Goal: Task Accomplishment & Management: Complete application form

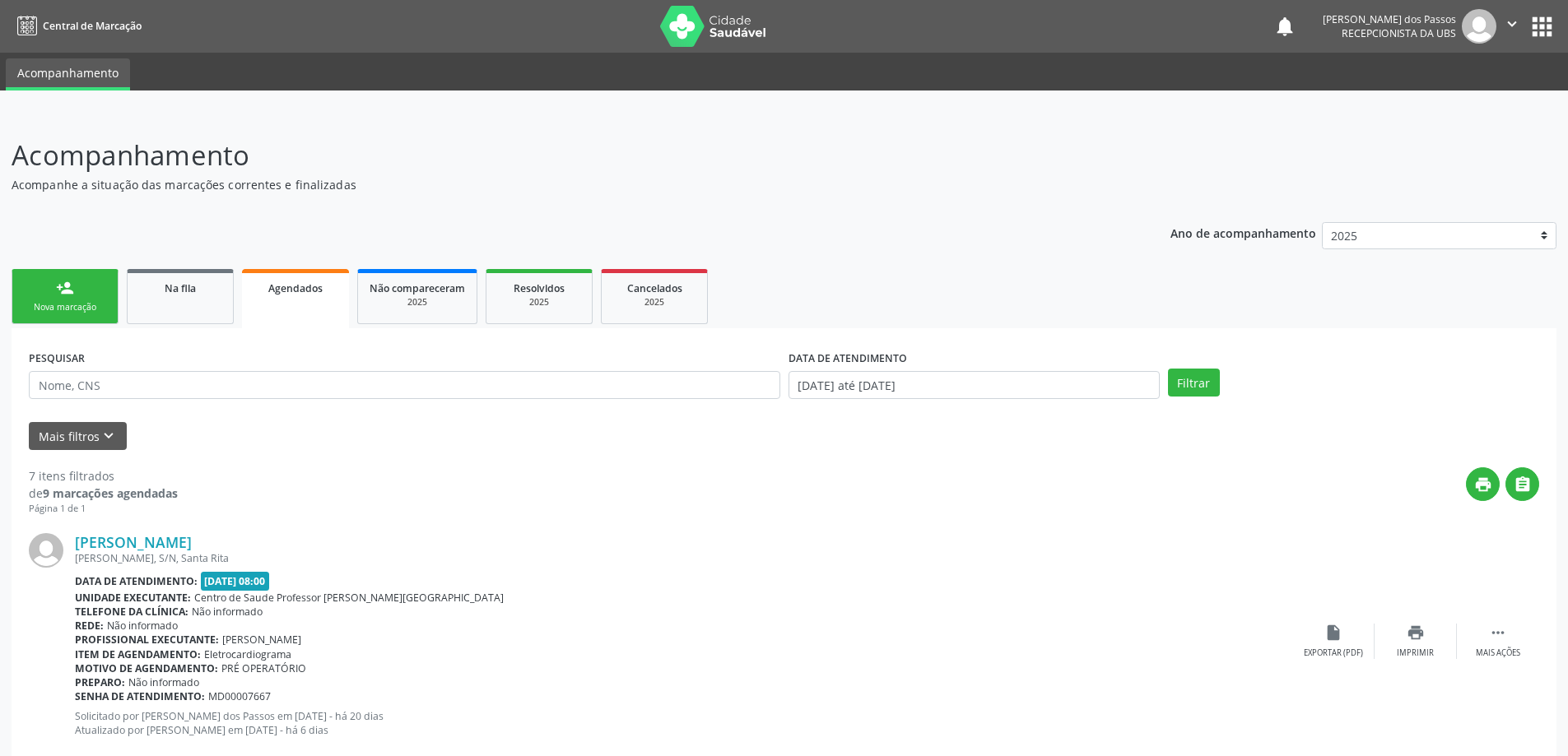
click at [295, 291] on span "Agendados" at bounding box center [295, 288] width 55 height 14
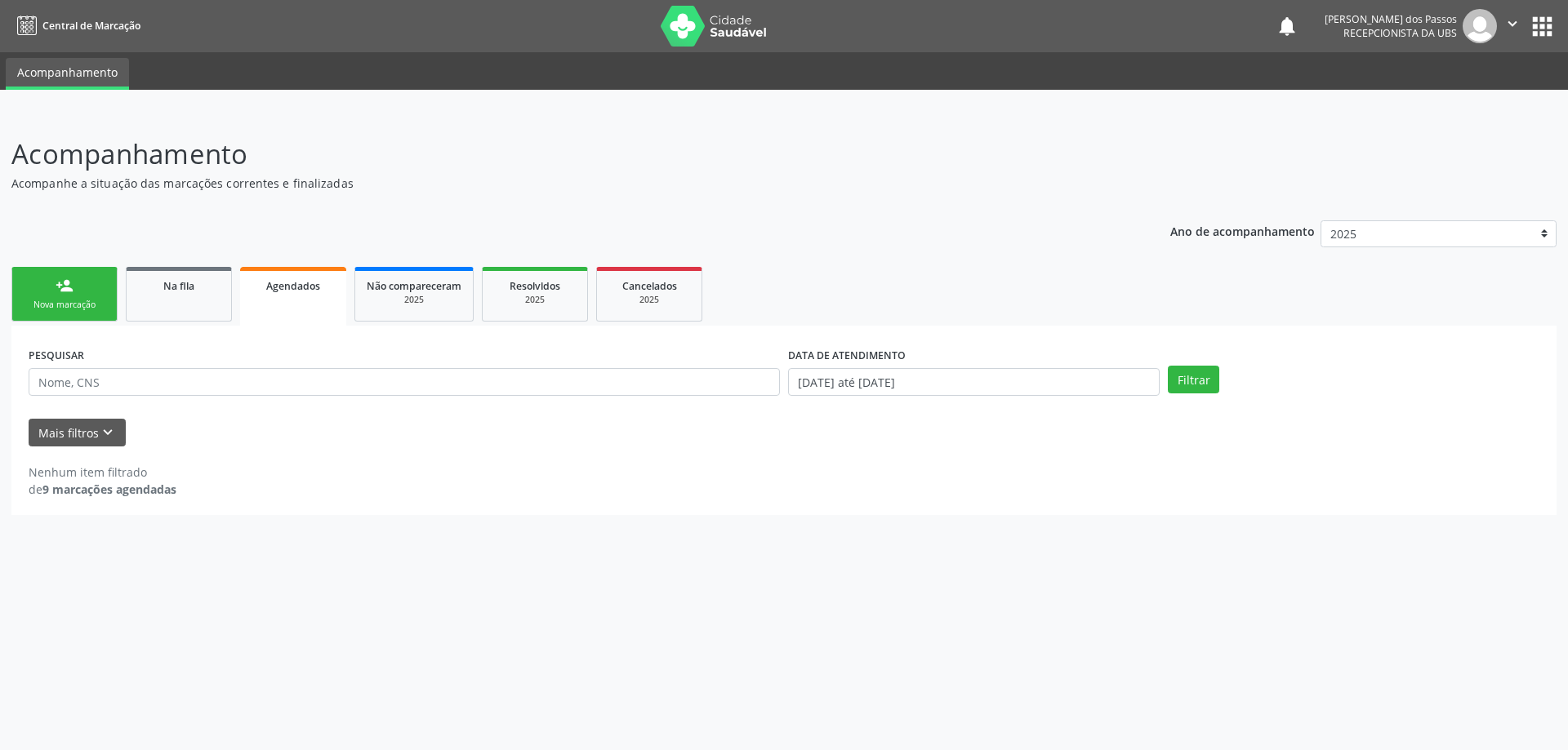
click at [298, 288] on span "Agendados" at bounding box center [293, 286] width 54 height 14
click at [829, 388] on input "[DATE] até [DATE]" at bounding box center [974, 381] width 372 height 28
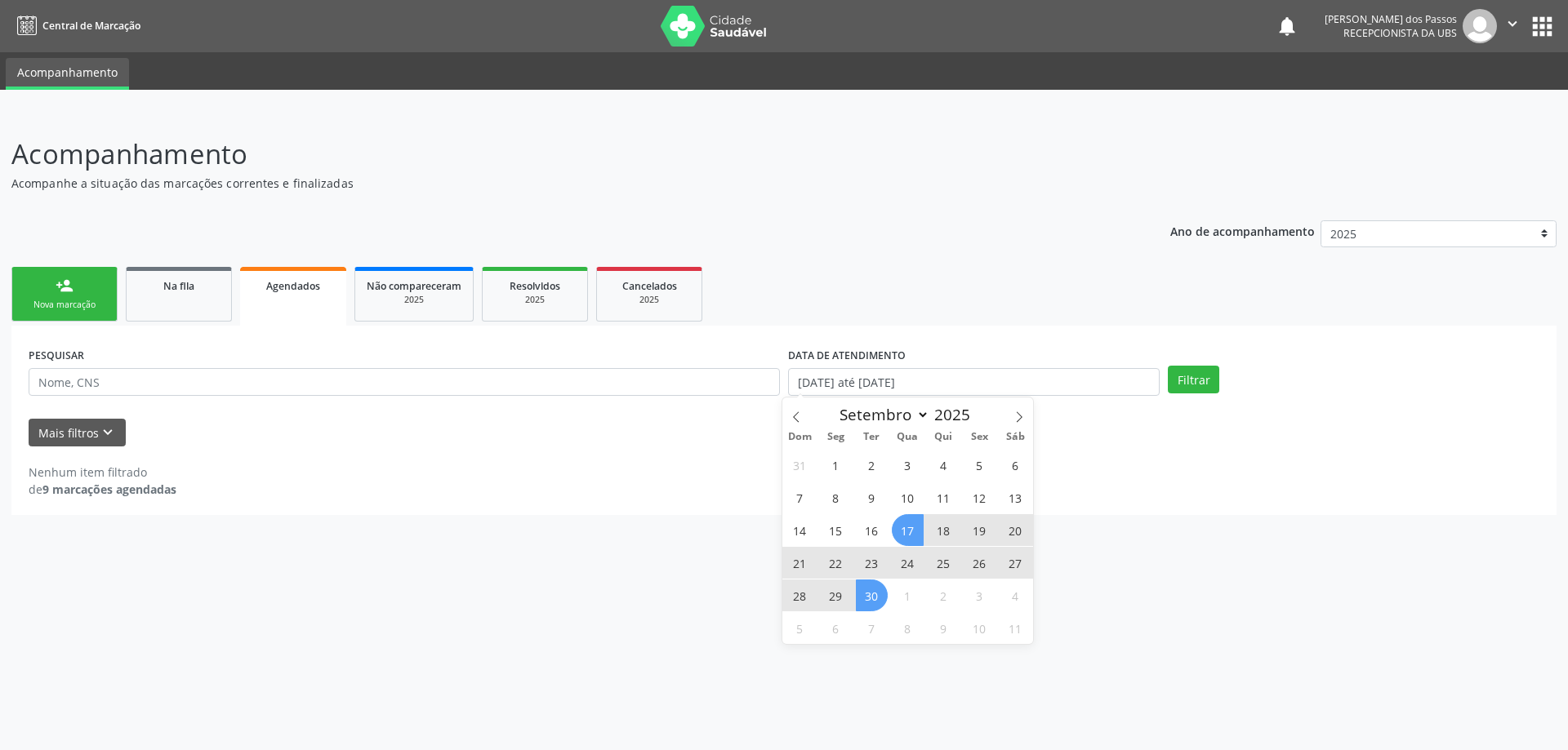
click at [907, 525] on span "17" at bounding box center [906, 530] width 31 height 31
type input "[DATE]"
click at [875, 597] on span "30" at bounding box center [871, 595] width 31 height 31
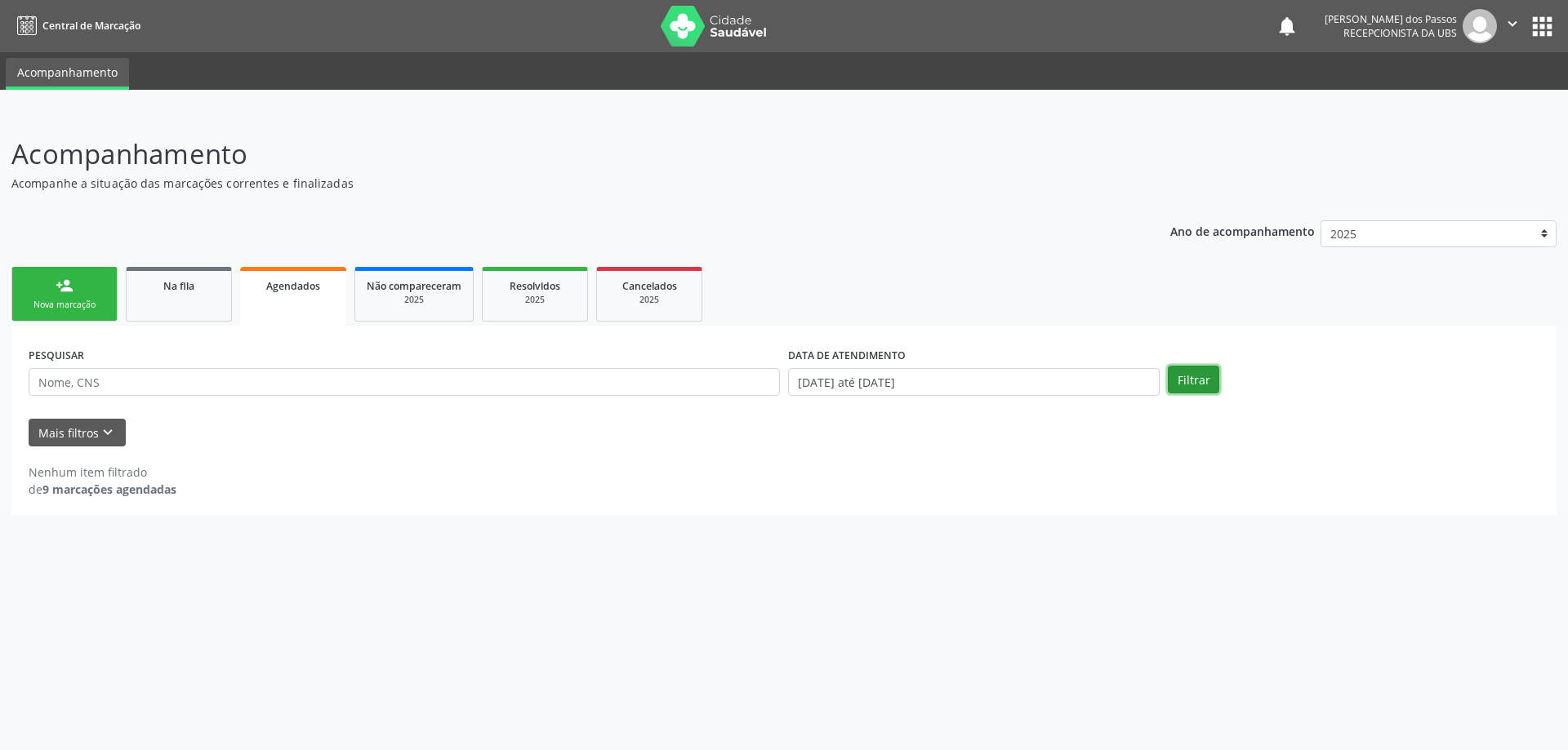
click at [1184, 385] on button "Filtrar" at bounding box center [1193, 379] width 51 height 28
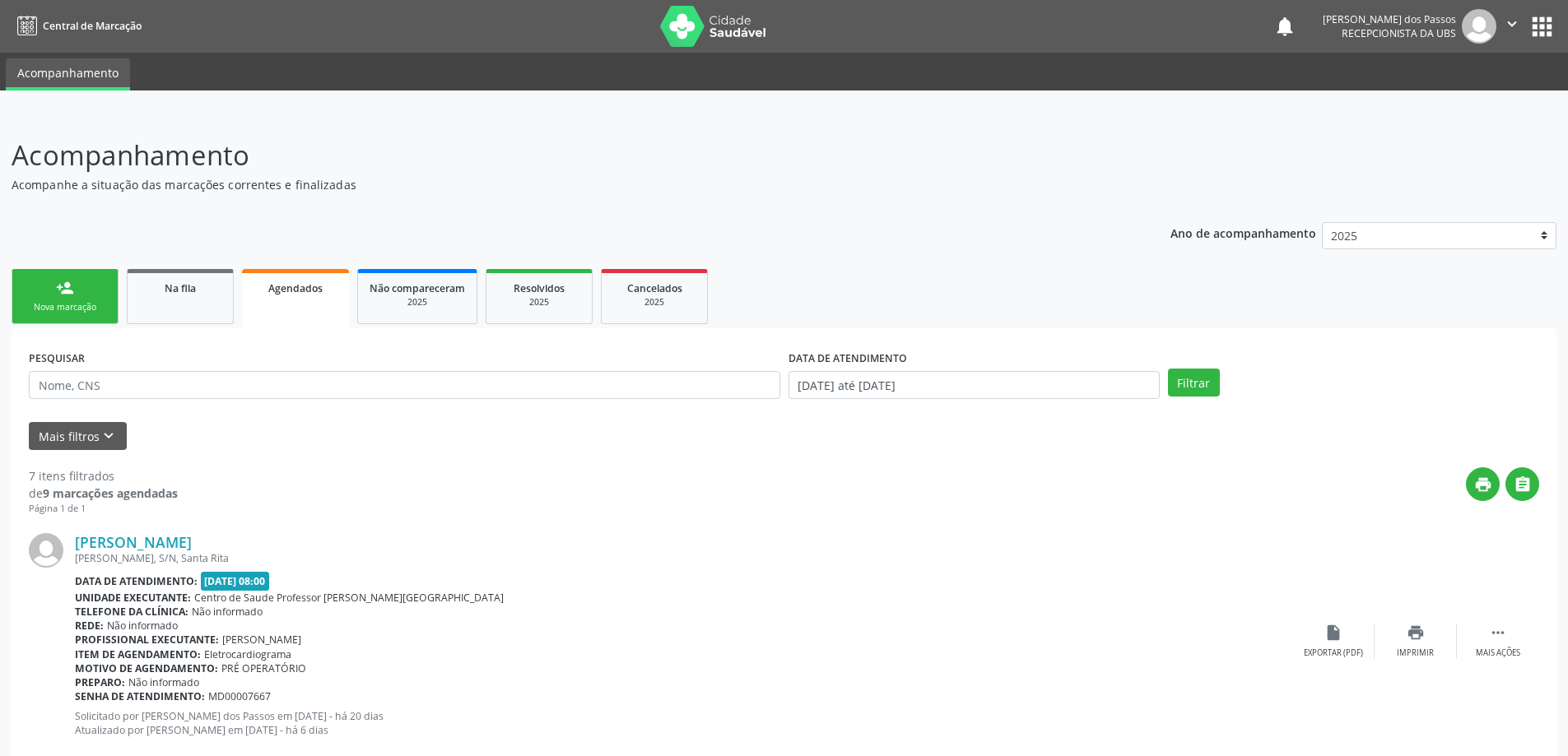
click at [51, 284] on link "person_add Nova marcação" at bounding box center [64, 296] width 107 height 55
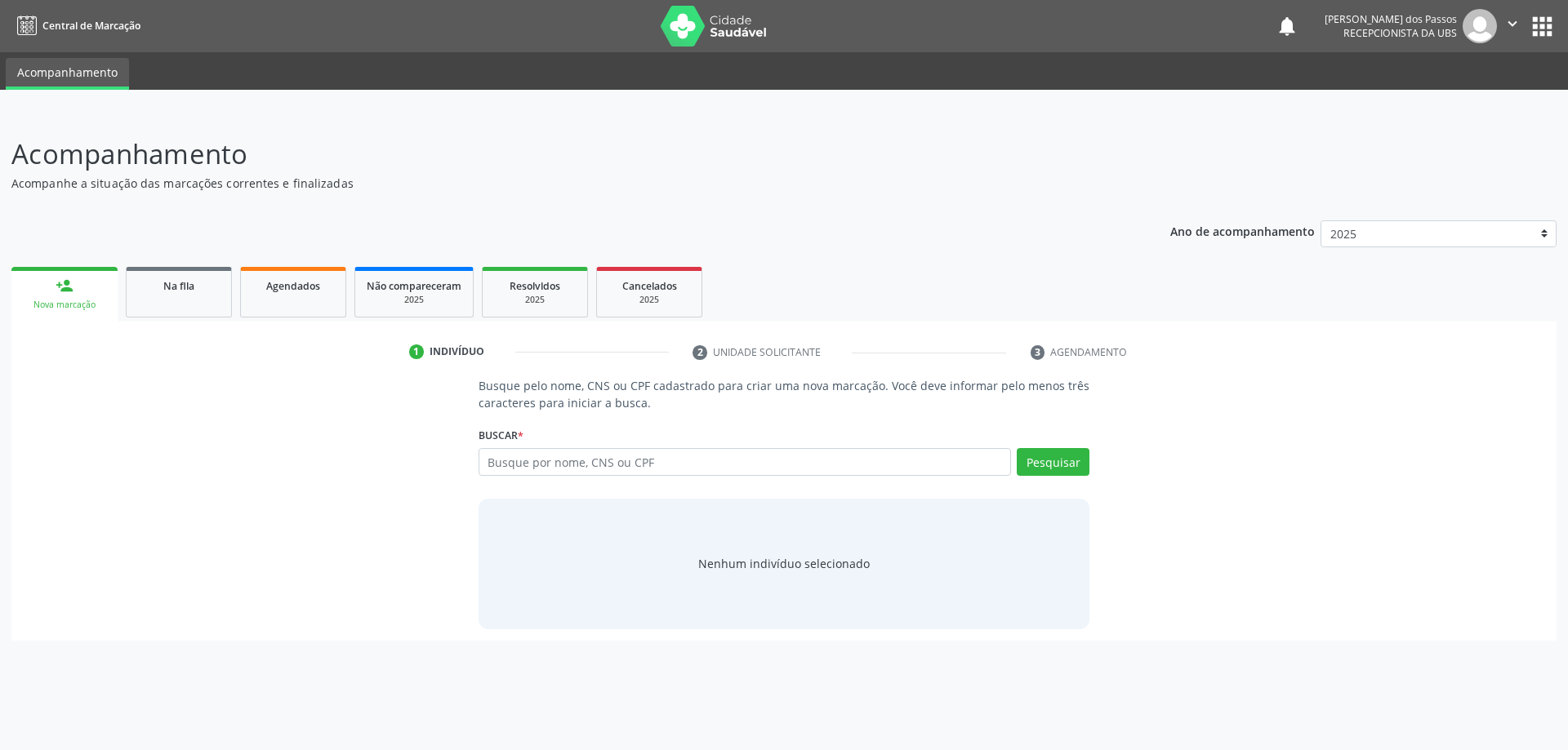
click at [82, 311] on div "Nova marcação" at bounding box center [64, 304] width 83 height 12
click at [555, 462] on input "text" at bounding box center [744, 461] width 533 height 28
type input "700001388636403"
click at [1063, 473] on button "Pesquisar" at bounding box center [1052, 461] width 72 height 28
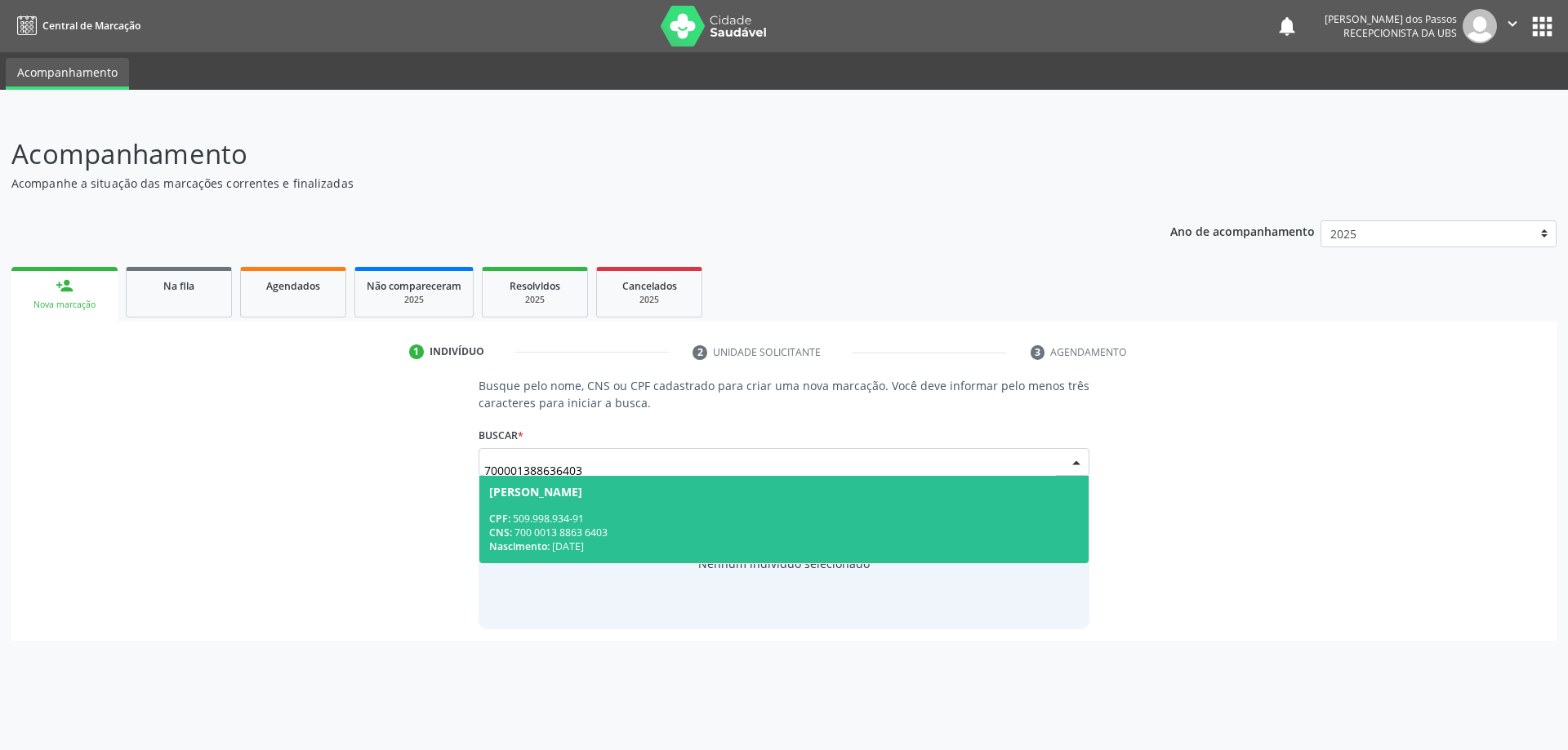
click at [293, 452] on div "Busque pelo nome, CNS ou CPF cadastrado para criar uma nova marcação. Você deve…" at bounding box center [784, 503] width 1522 height 252
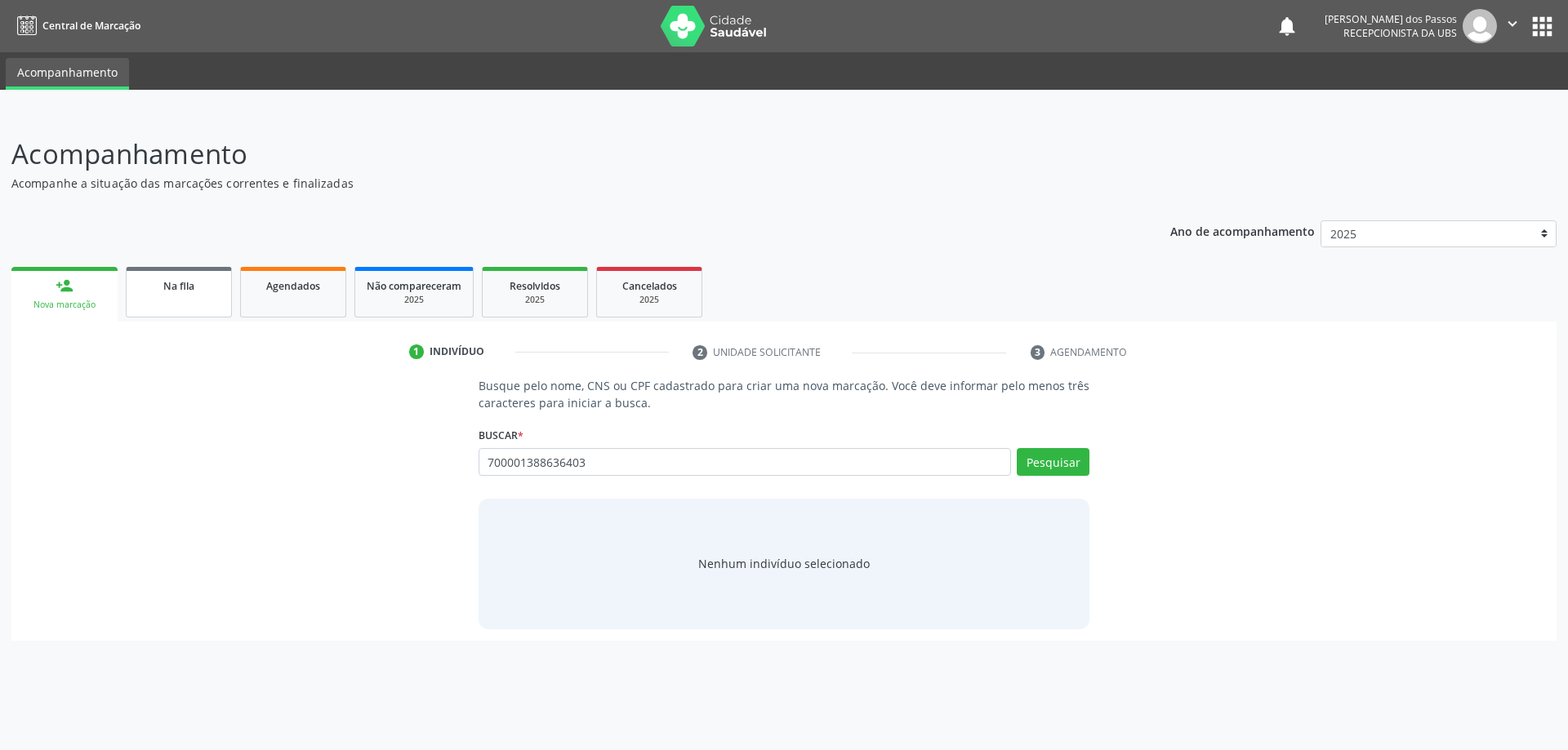
click at [176, 294] on link "Na fila" at bounding box center [178, 292] width 106 height 51
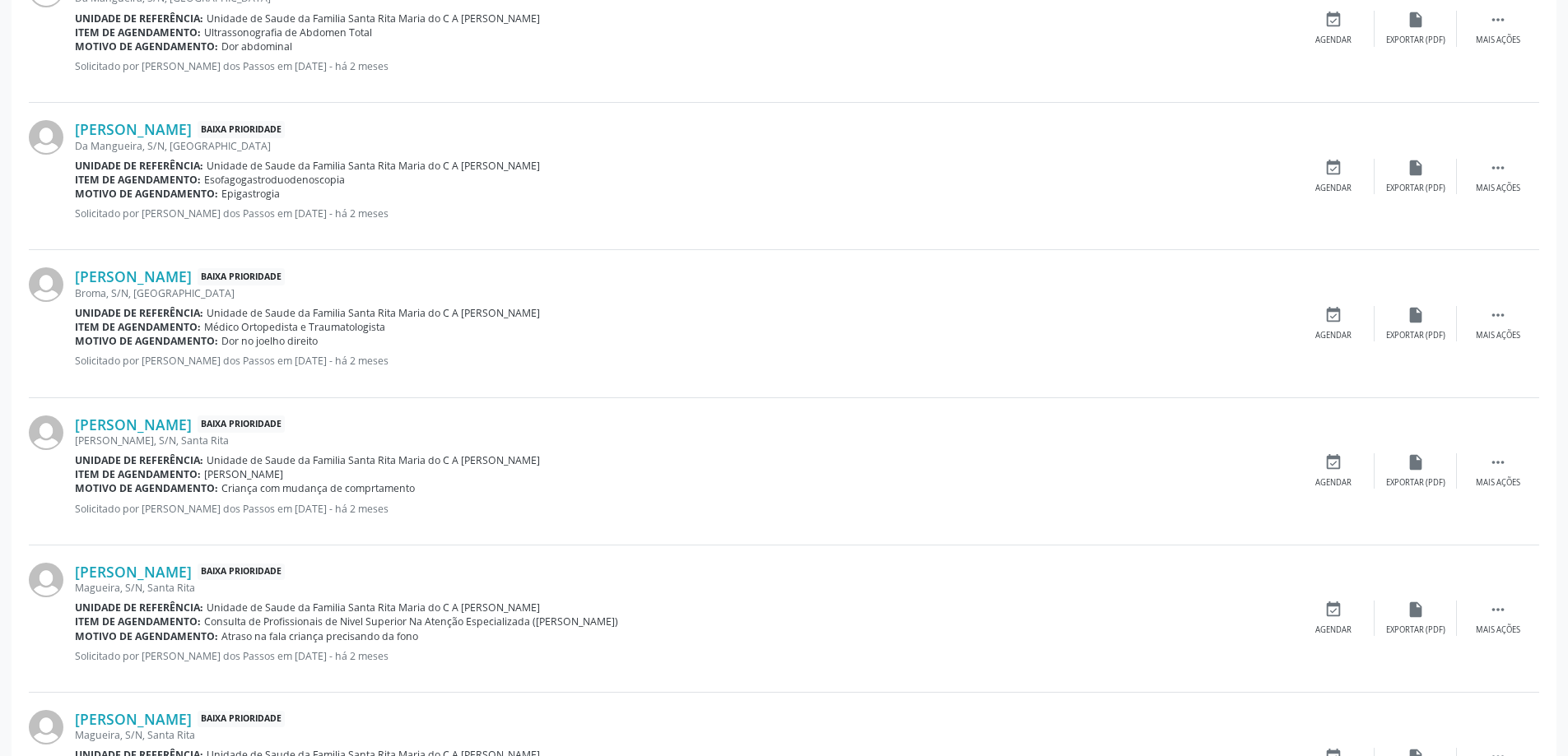
scroll to position [2050, 0]
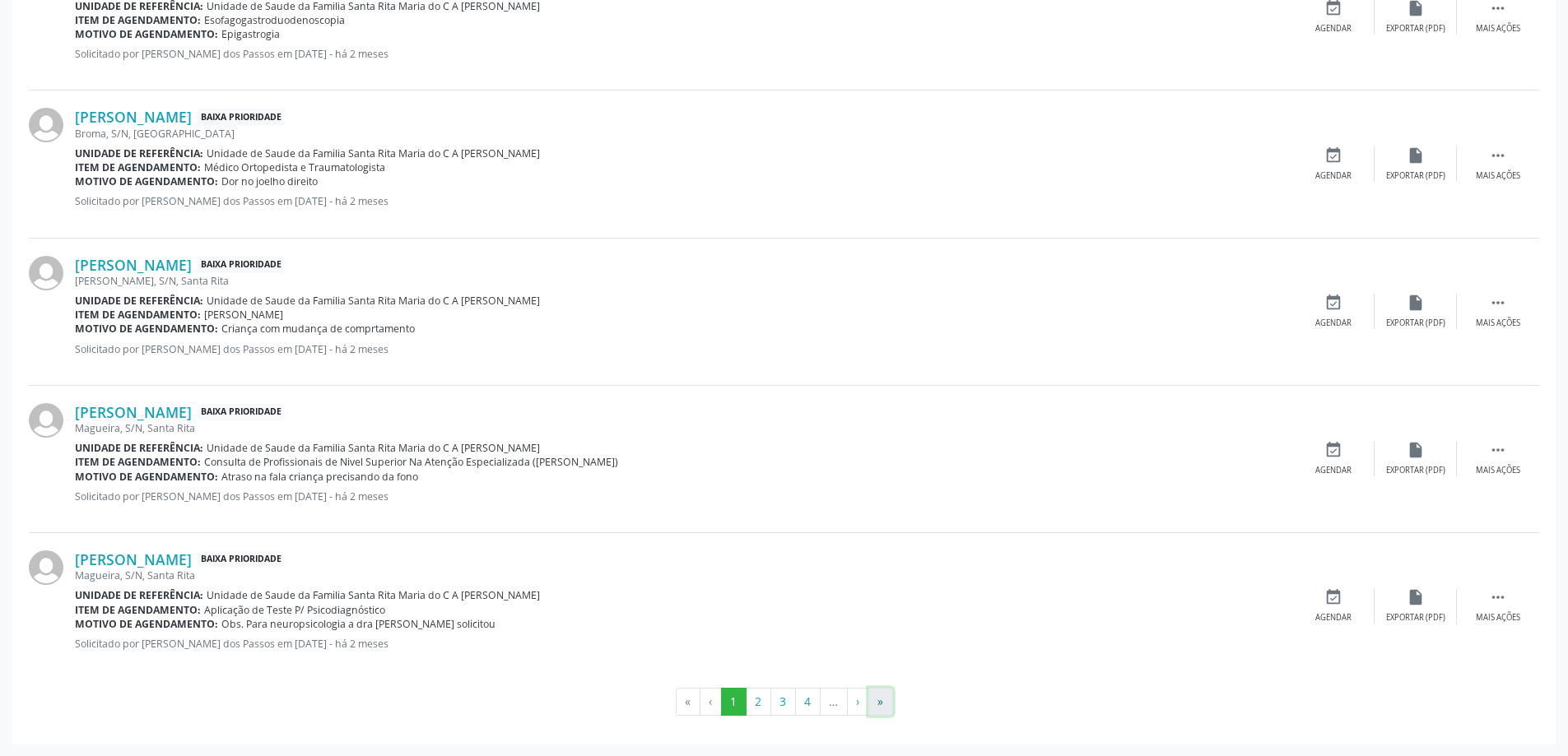
click at [878, 700] on button "»" at bounding box center [881, 701] width 25 height 28
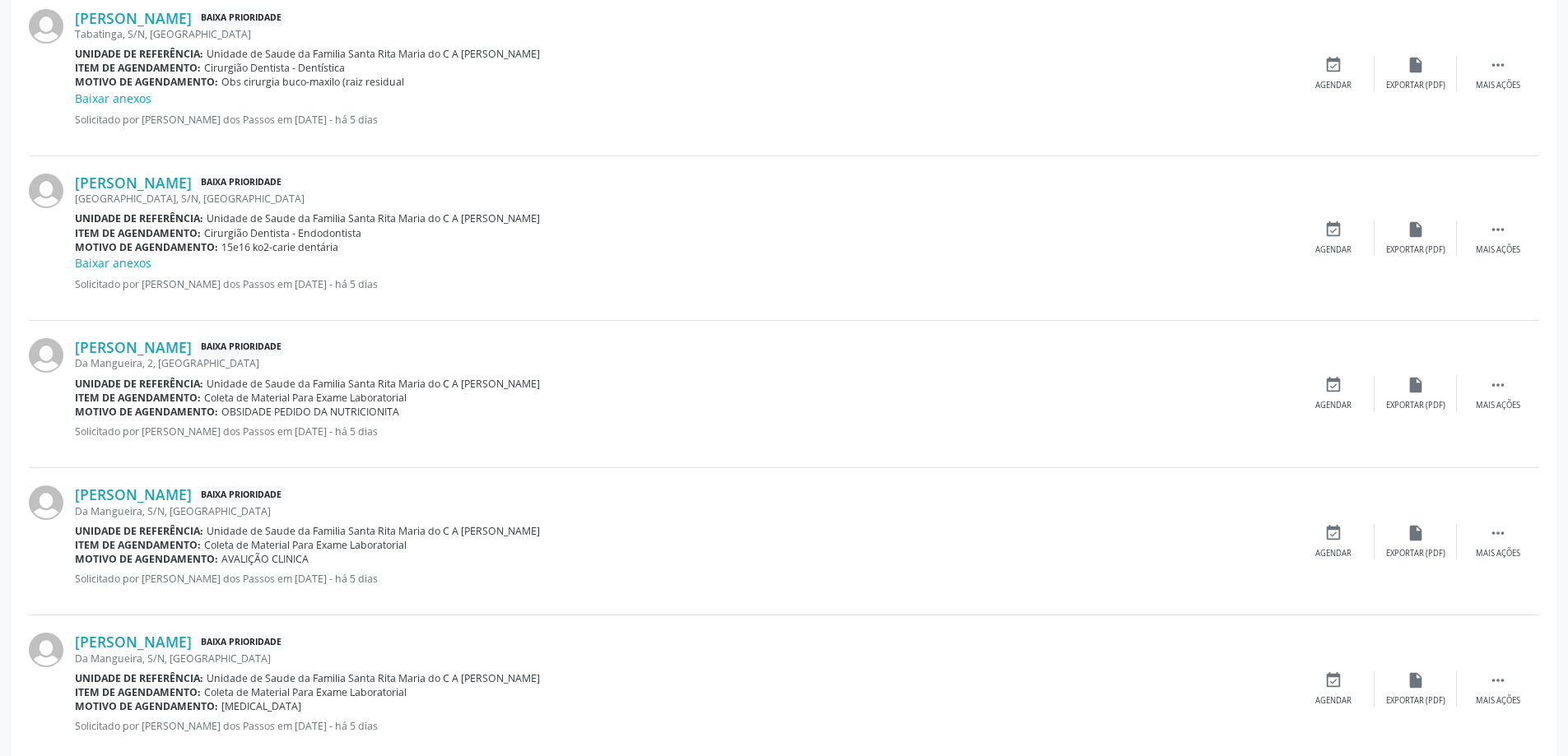
scroll to position [1745, 0]
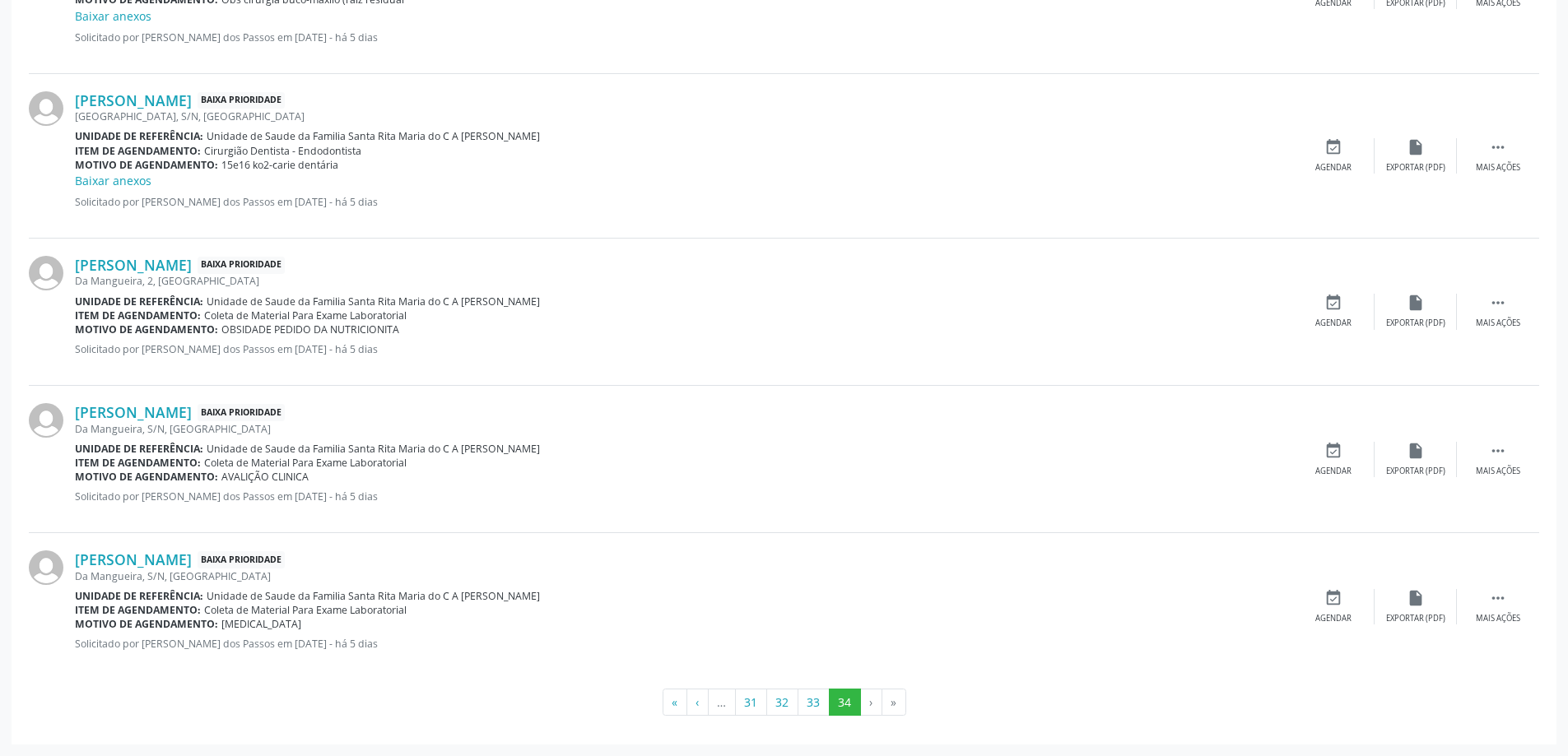
click at [868, 701] on li "›" at bounding box center [871, 702] width 21 height 28
click at [815, 706] on button "33" at bounding box center [813, 702] width 32 height 28
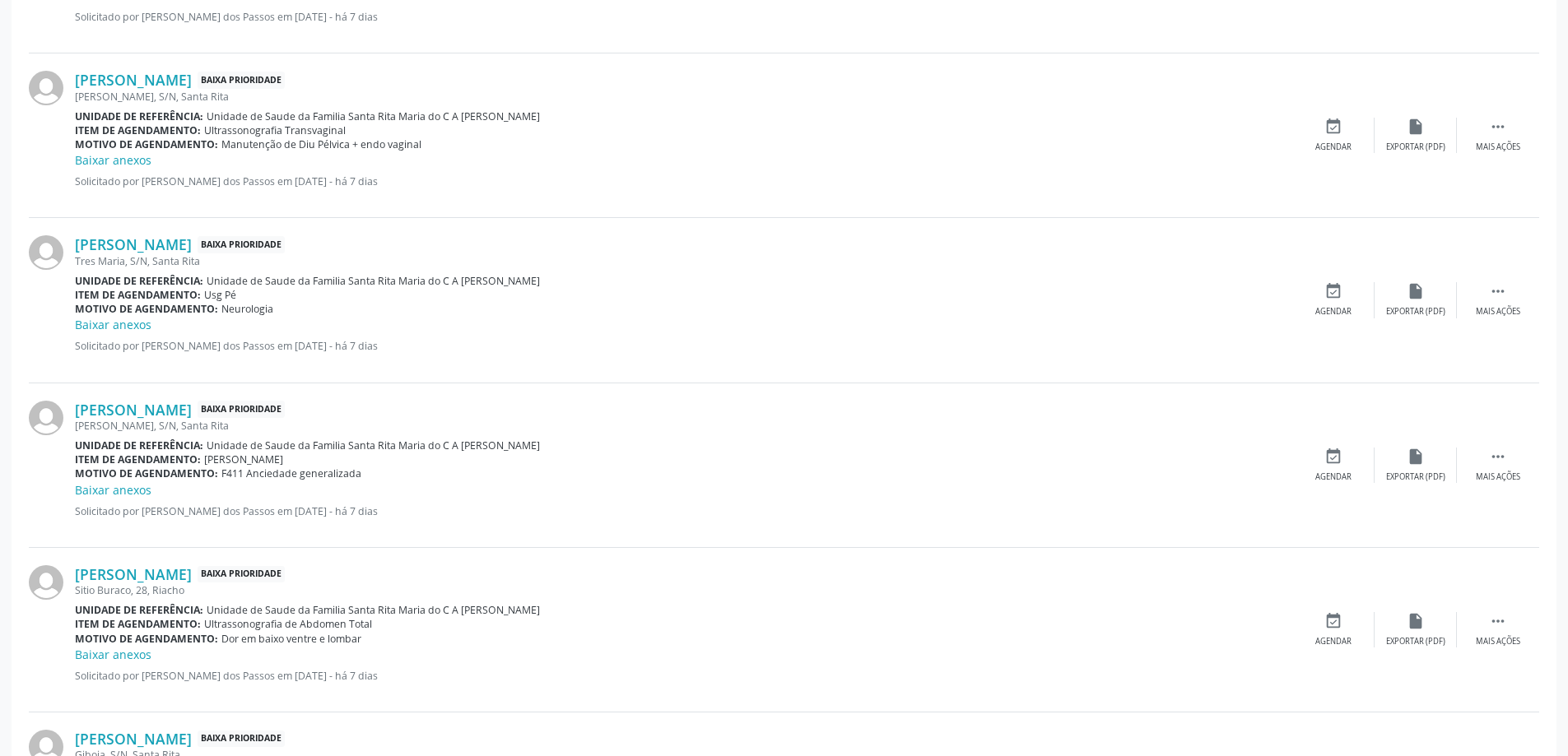
scroll to position [2256, 0]
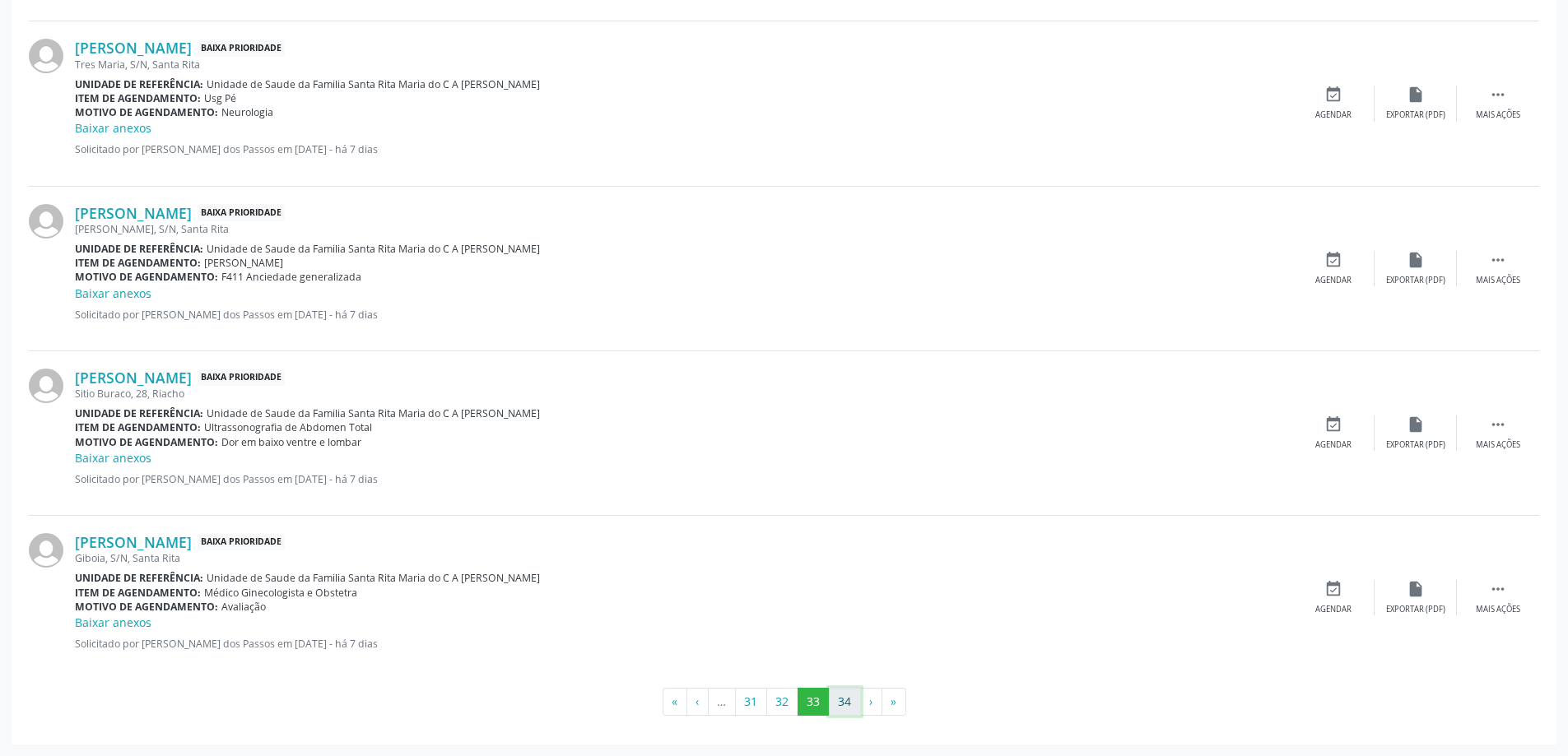
click at [845, 705] on button "34" at bounding box center [845, 701] width 32 height 28
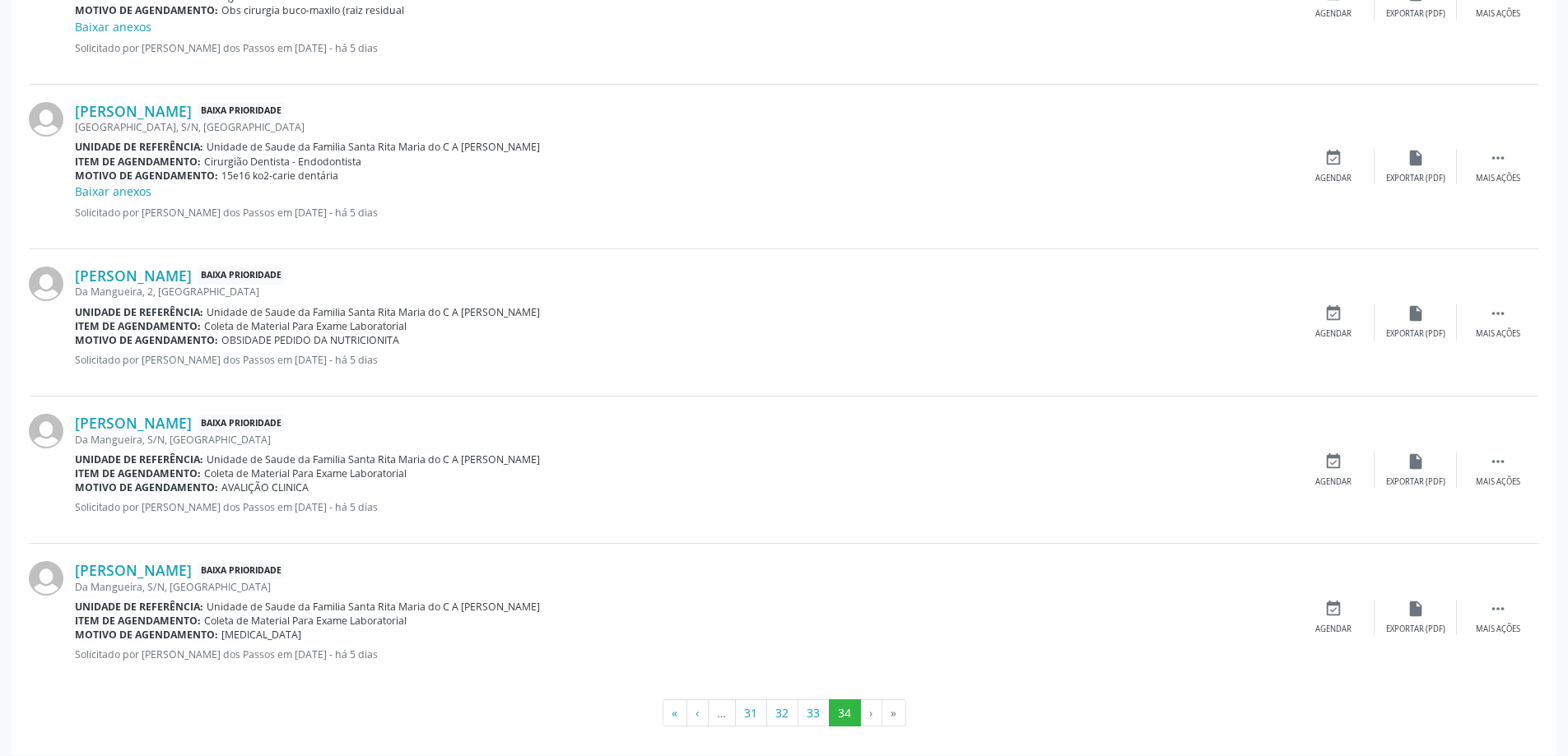
scroll to position [1745, 0]
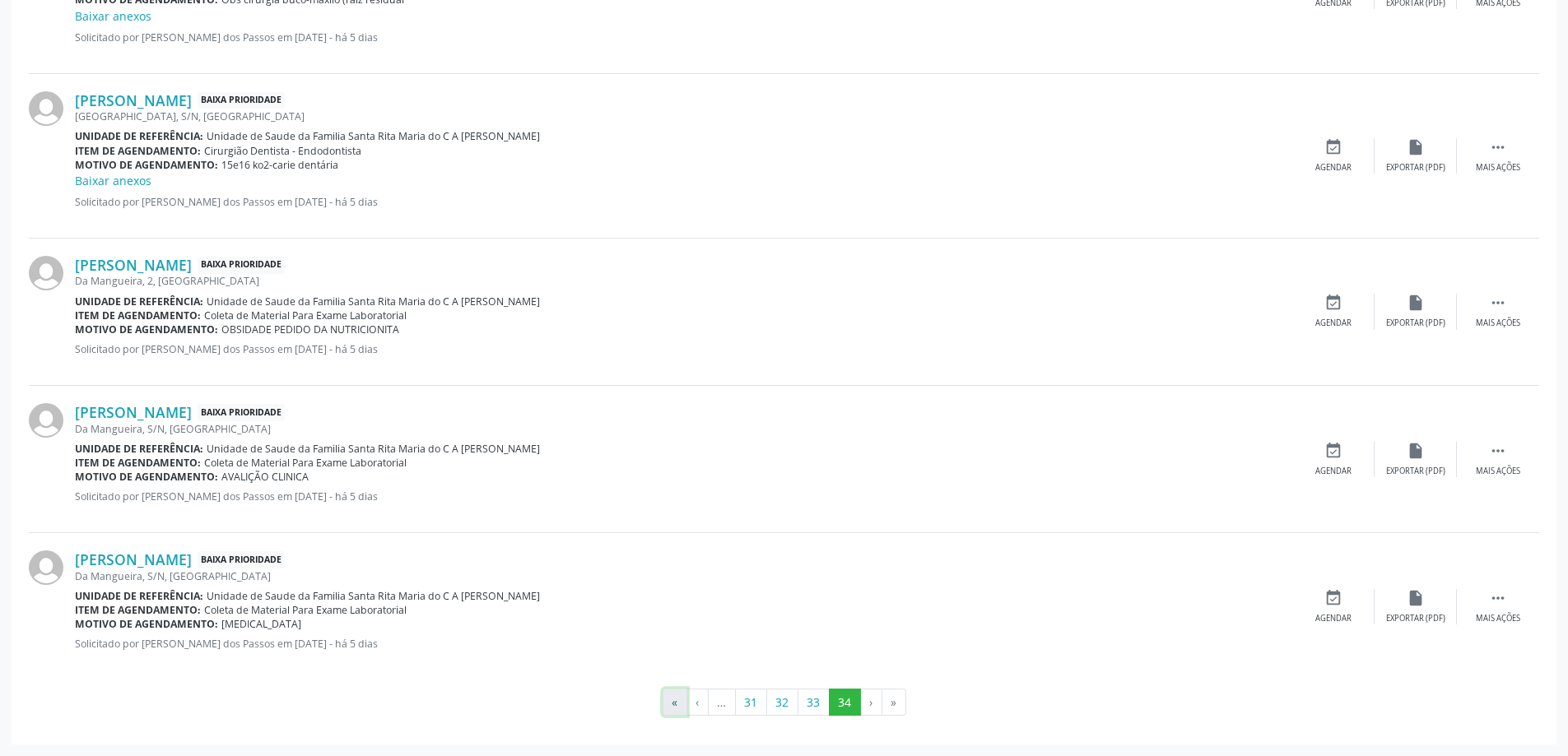
click at [675, 705] on button "«" at bounding box center [674, 702] width 25 height 28
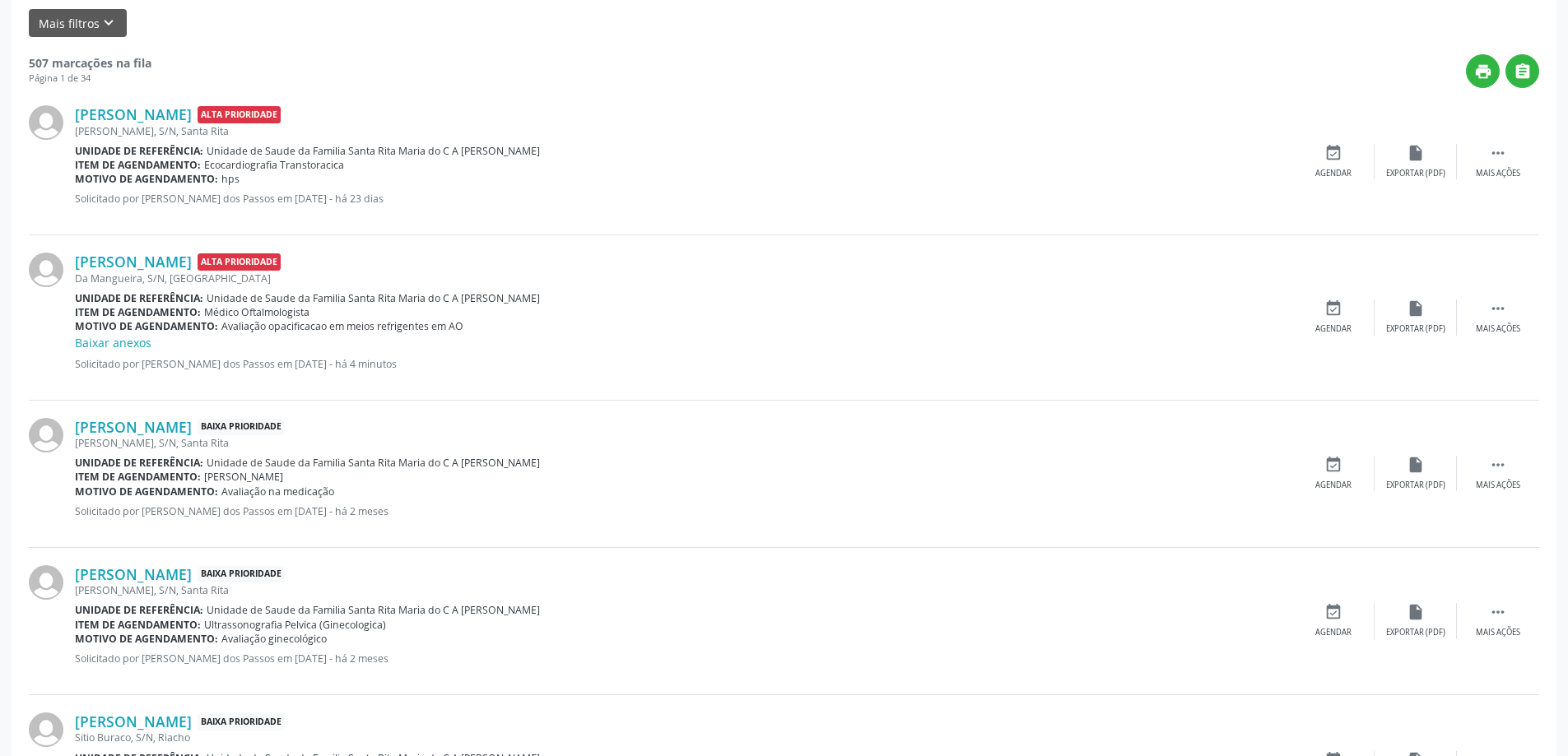
scroll to position [494, 0]
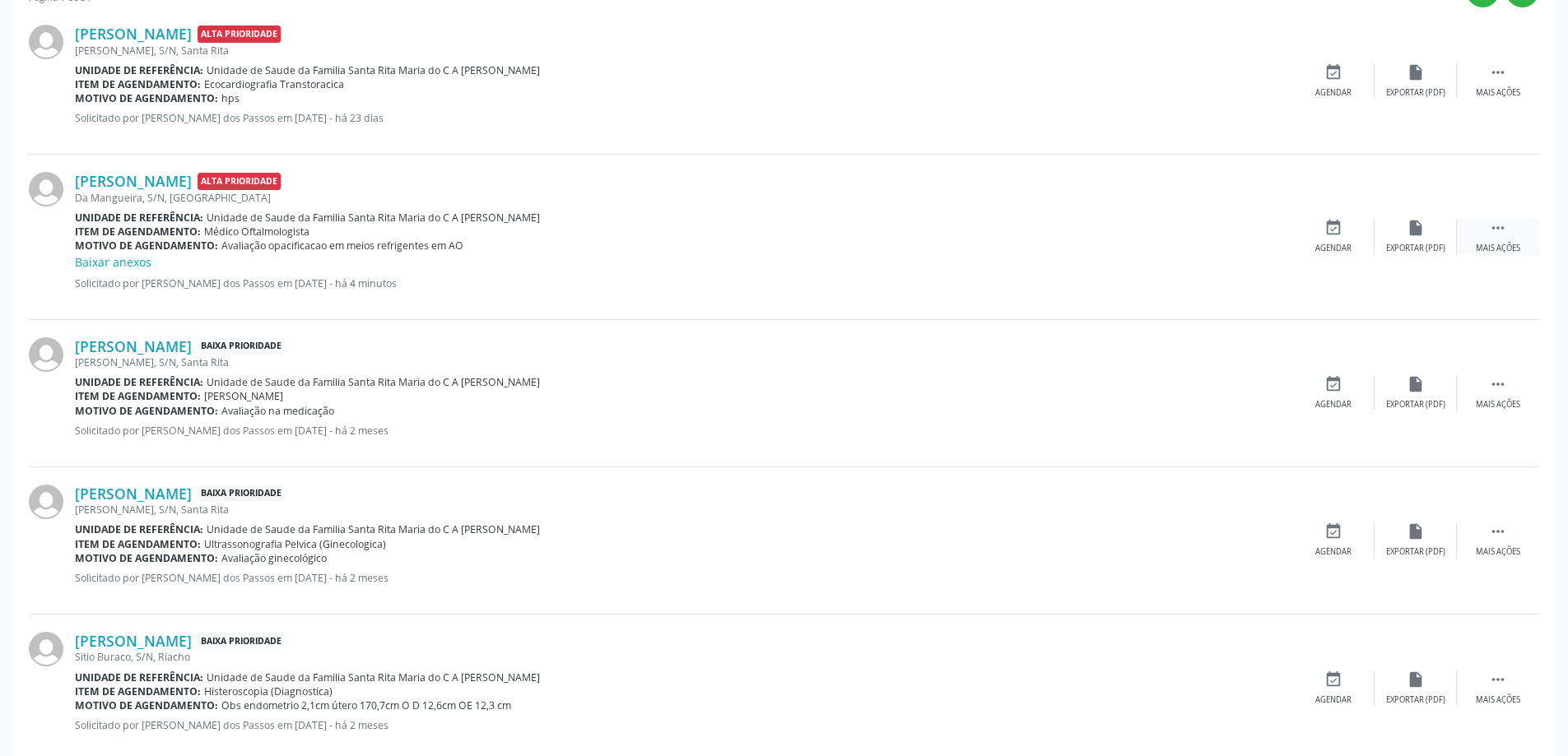
click at [1498, 230] on icon "" at bounding box center [1497, 228] width 18 height 18
click at [1255, 232] on icon "print" at bounding box center [1250, 228] width 18 height 18
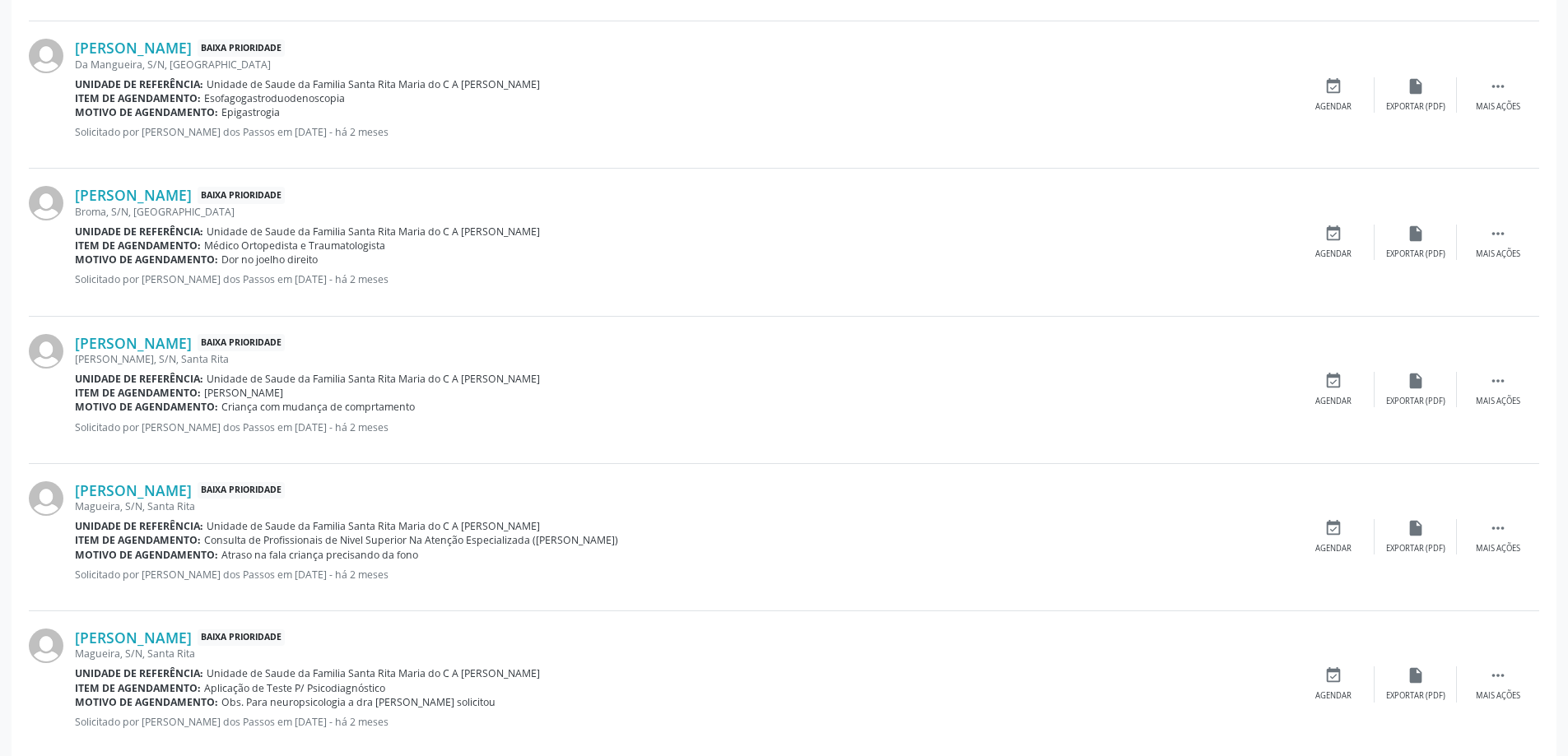
scroll to position [2050, 0]
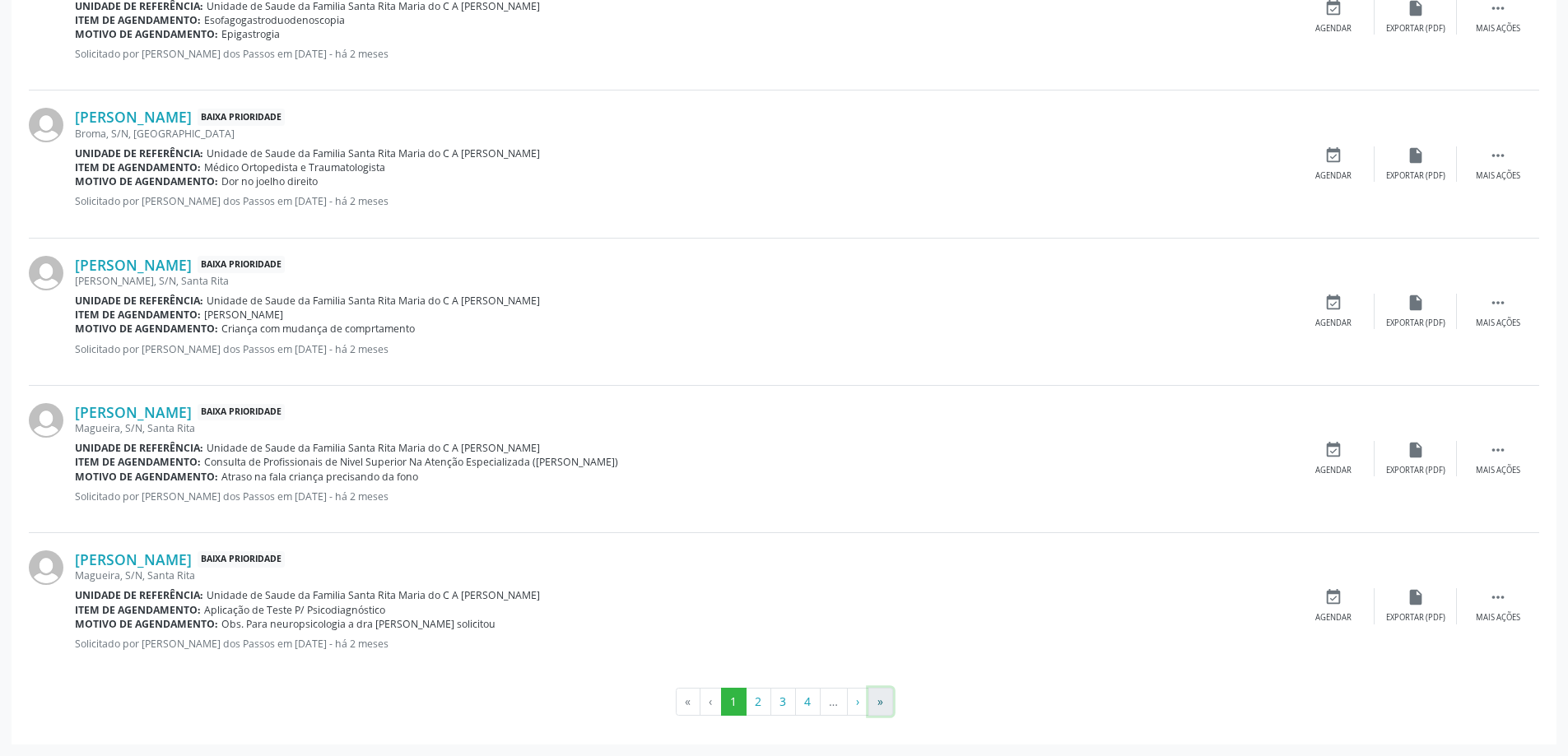
click at [878, 702] on button "»" at bounding box center [881, 701] width 25 height 28
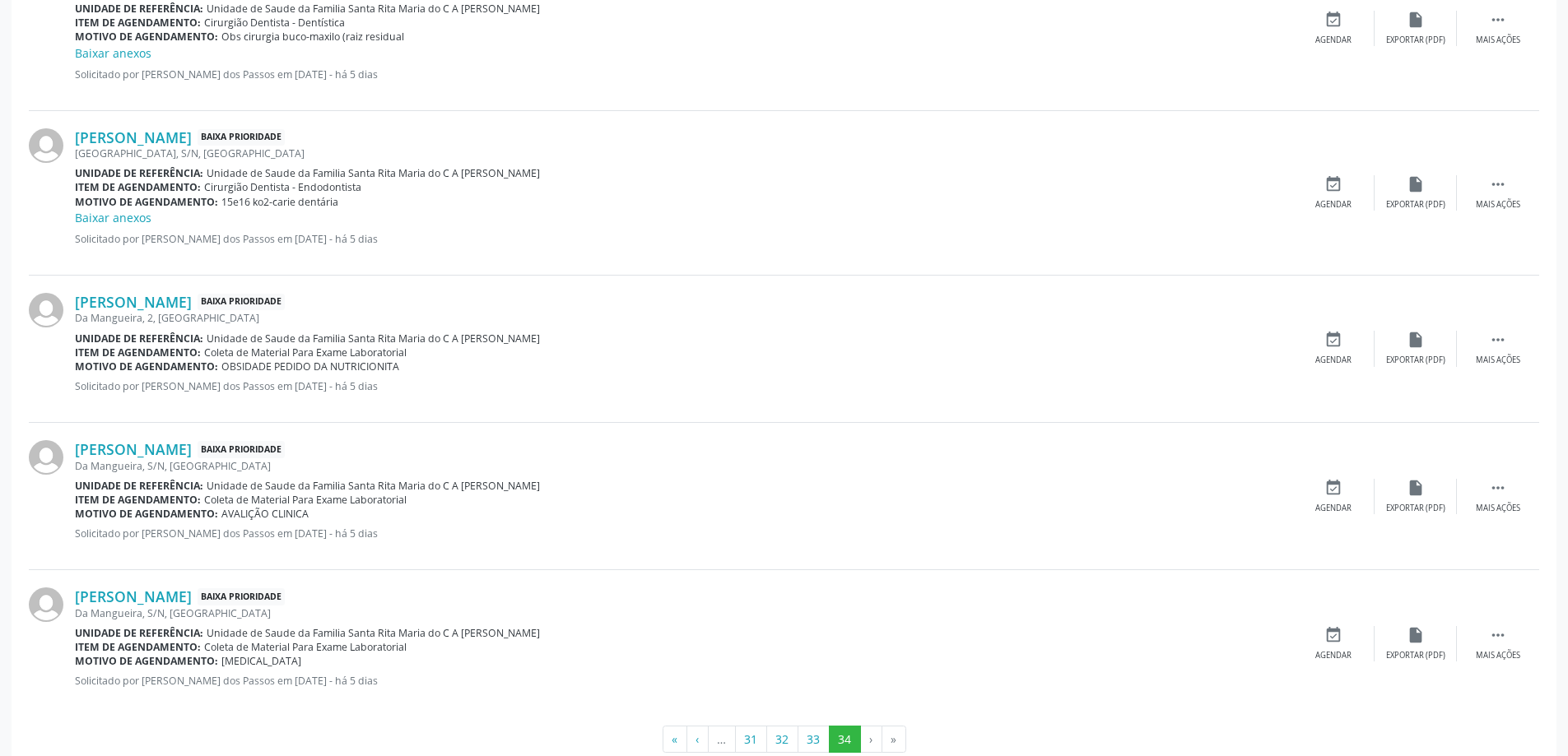
scroll to position [1924, 0]
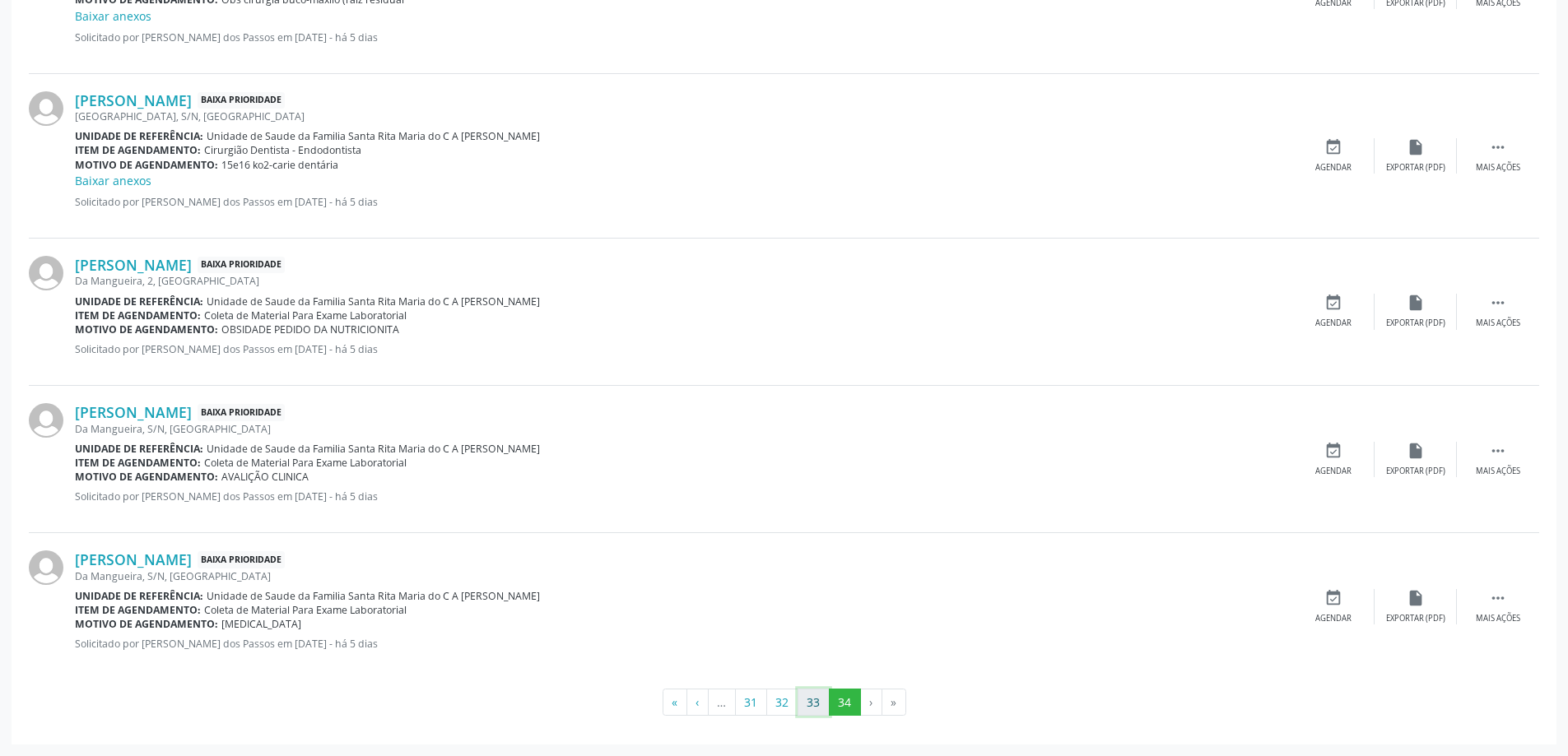
click at [814, 699] on button "33" at bounding box center [813, 702] width 32 height 28
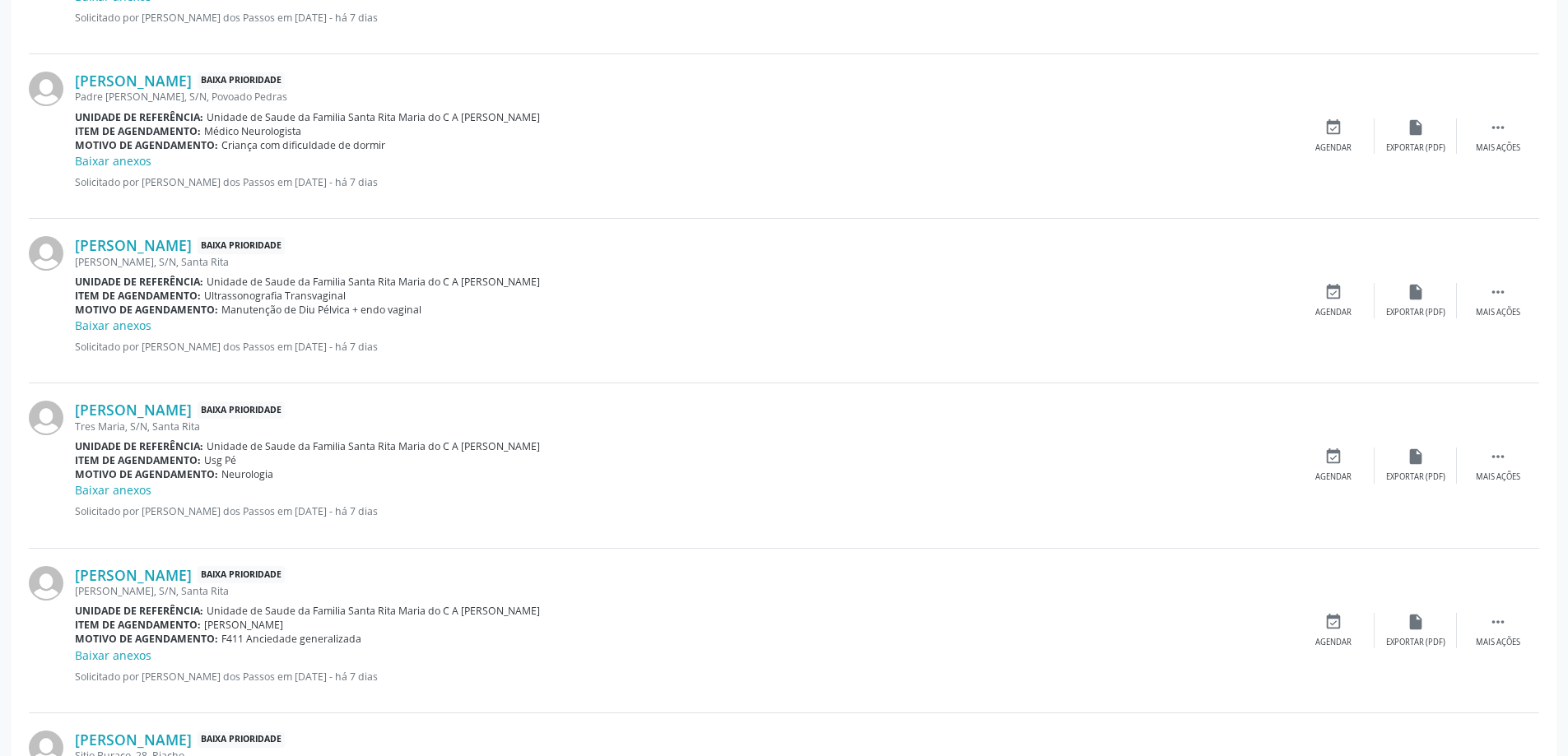
scroll to position [2254, 0]
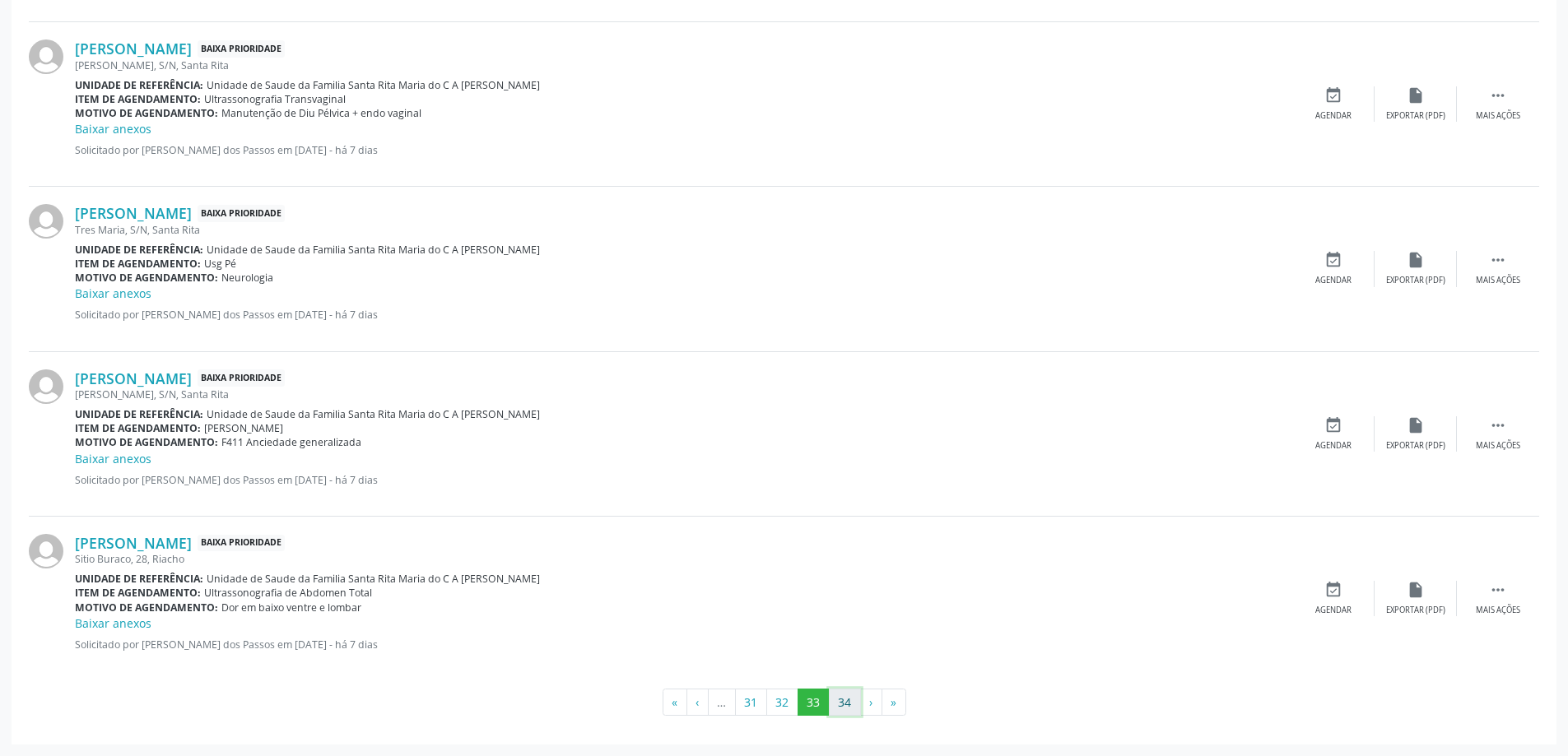
click at [846, 705] on button "34" at bounding box center [845, 702] width 32 height 28
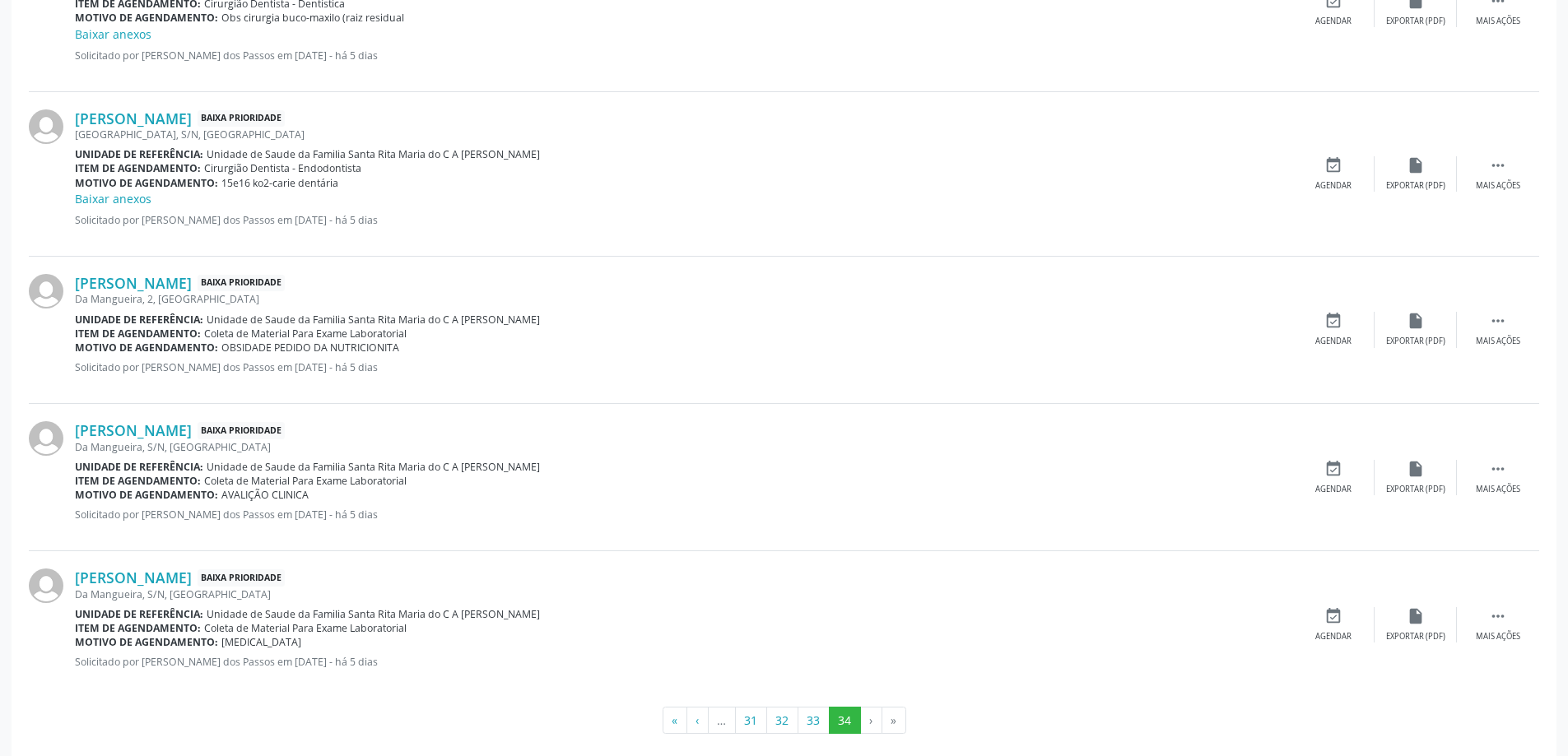
scroll to position [1924, 0]
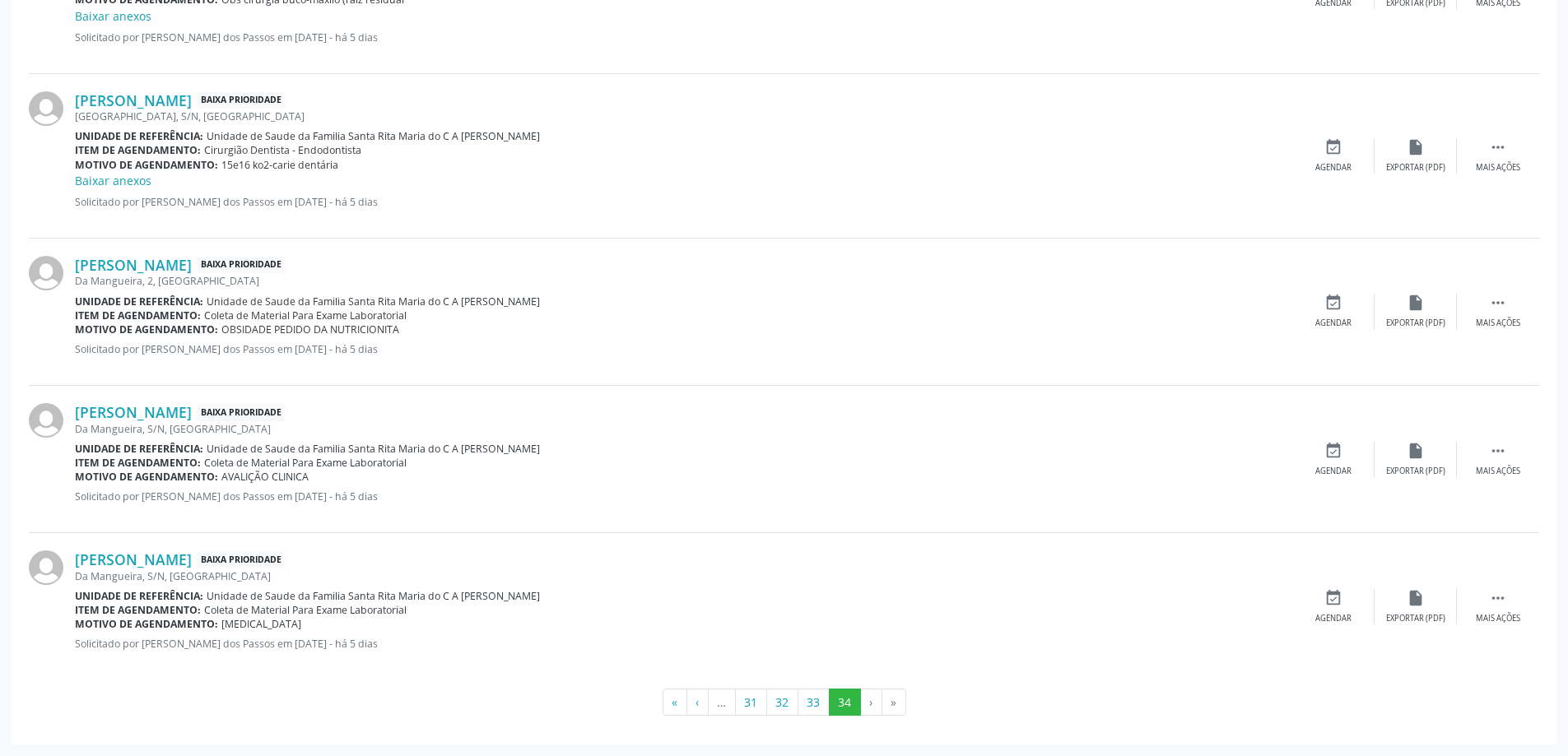
click at [877, 703] on li "›" at bounding box center [871, 702] width 21 height 28
click at [869, 703] on li "›" at bounding box center [871, 702] width 21 height 28
click at [814, 705] on button "33" at bounding box center [813, 702] width 32 height 28
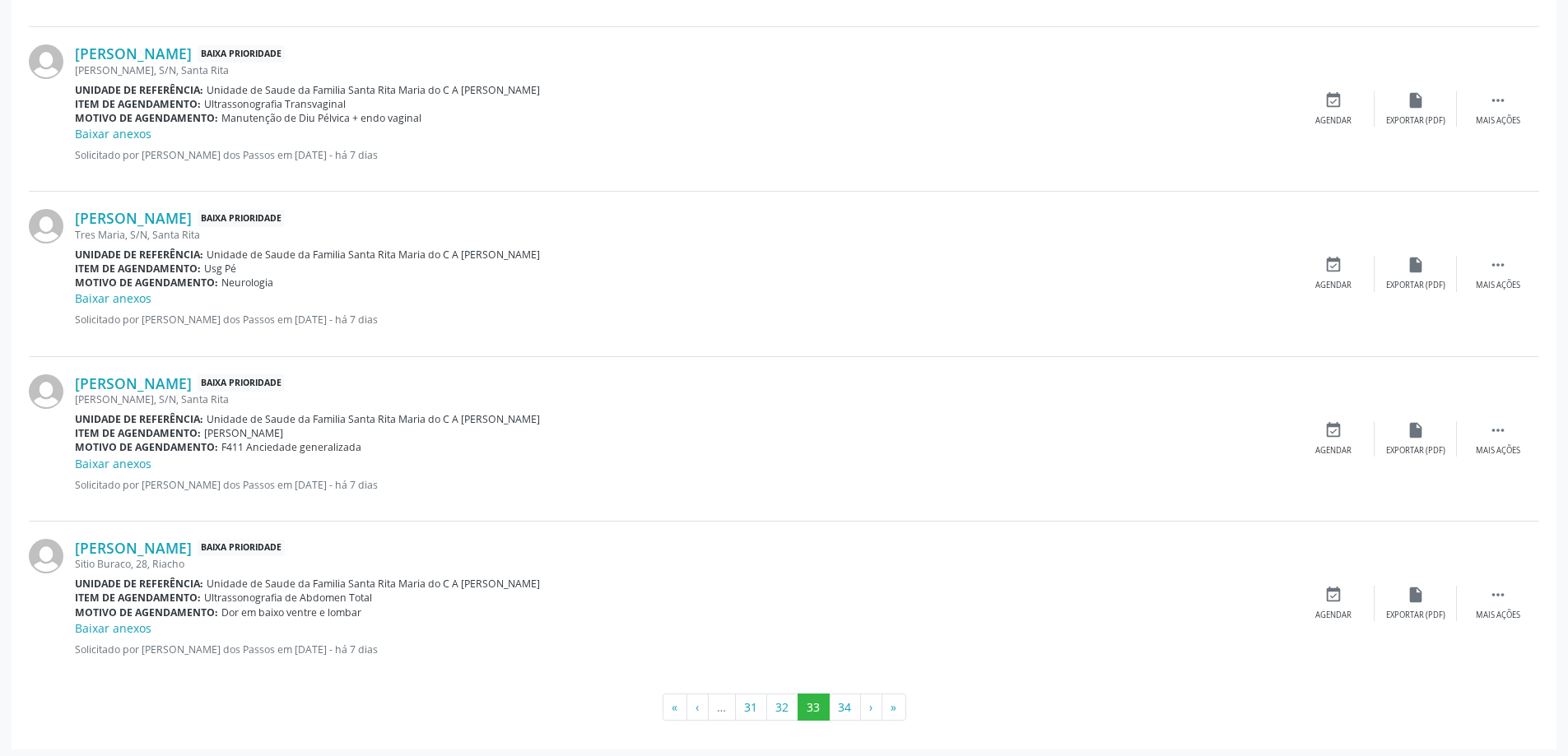
scroll to position [2254, 0]
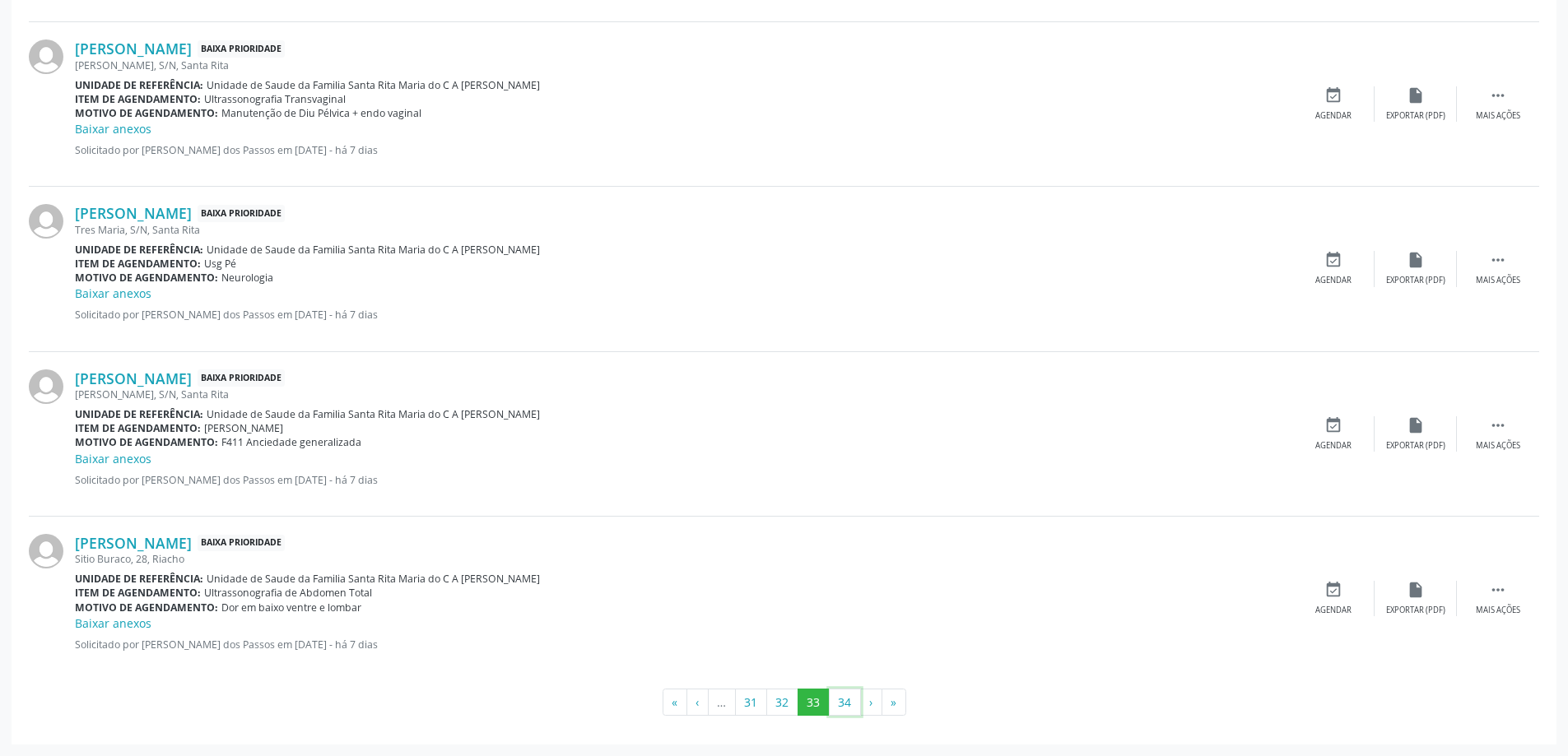
click at [845, 705] on button "34" at bounding box center [845, 702] width 32 height 28
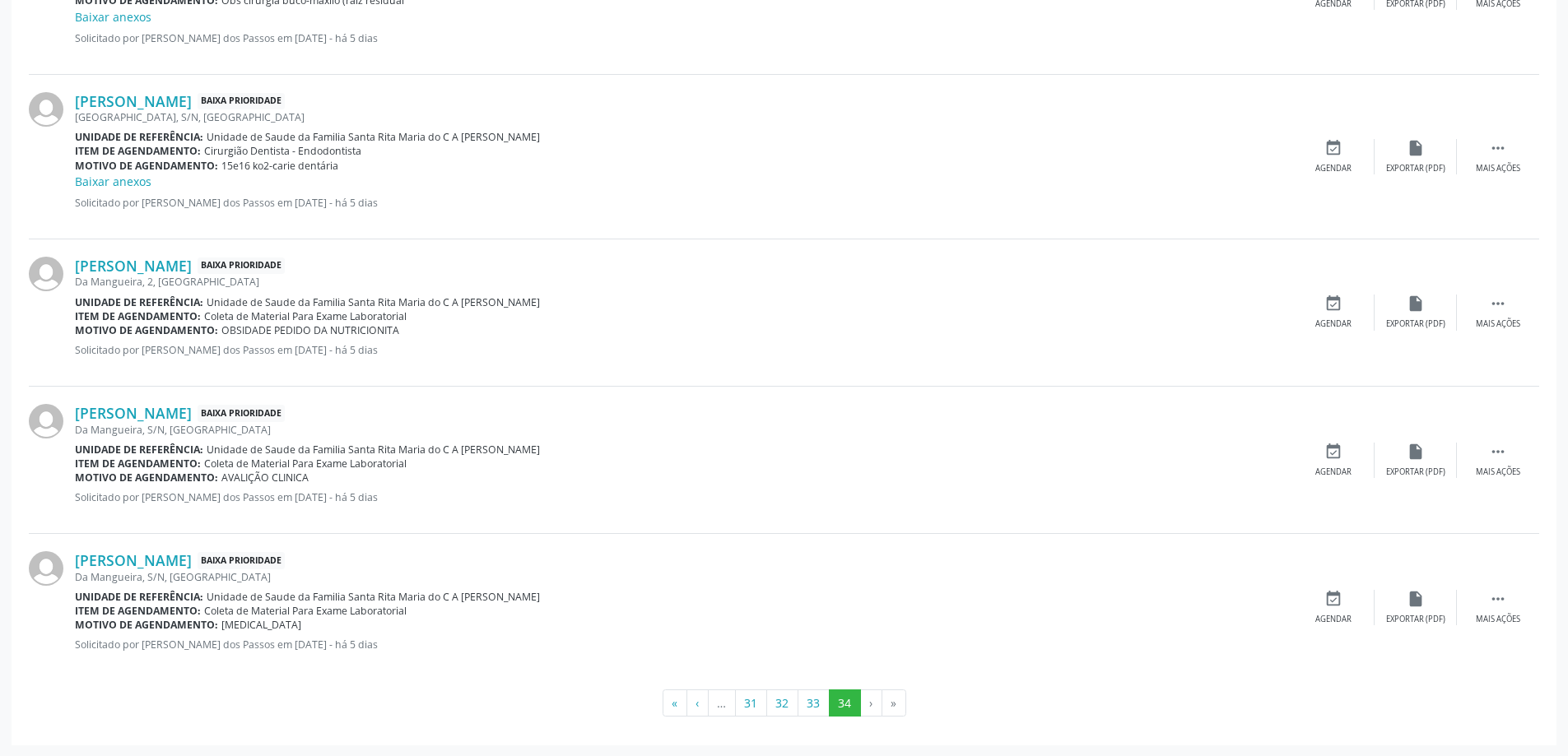
scroll to position [1924, 0]
click at [1493, 599] on icon "" at bounding box center [1497, 597] width 18 height 18
click at [1248, 597] on icon "print" at bounding box center [1250, 597] width 18 height 18
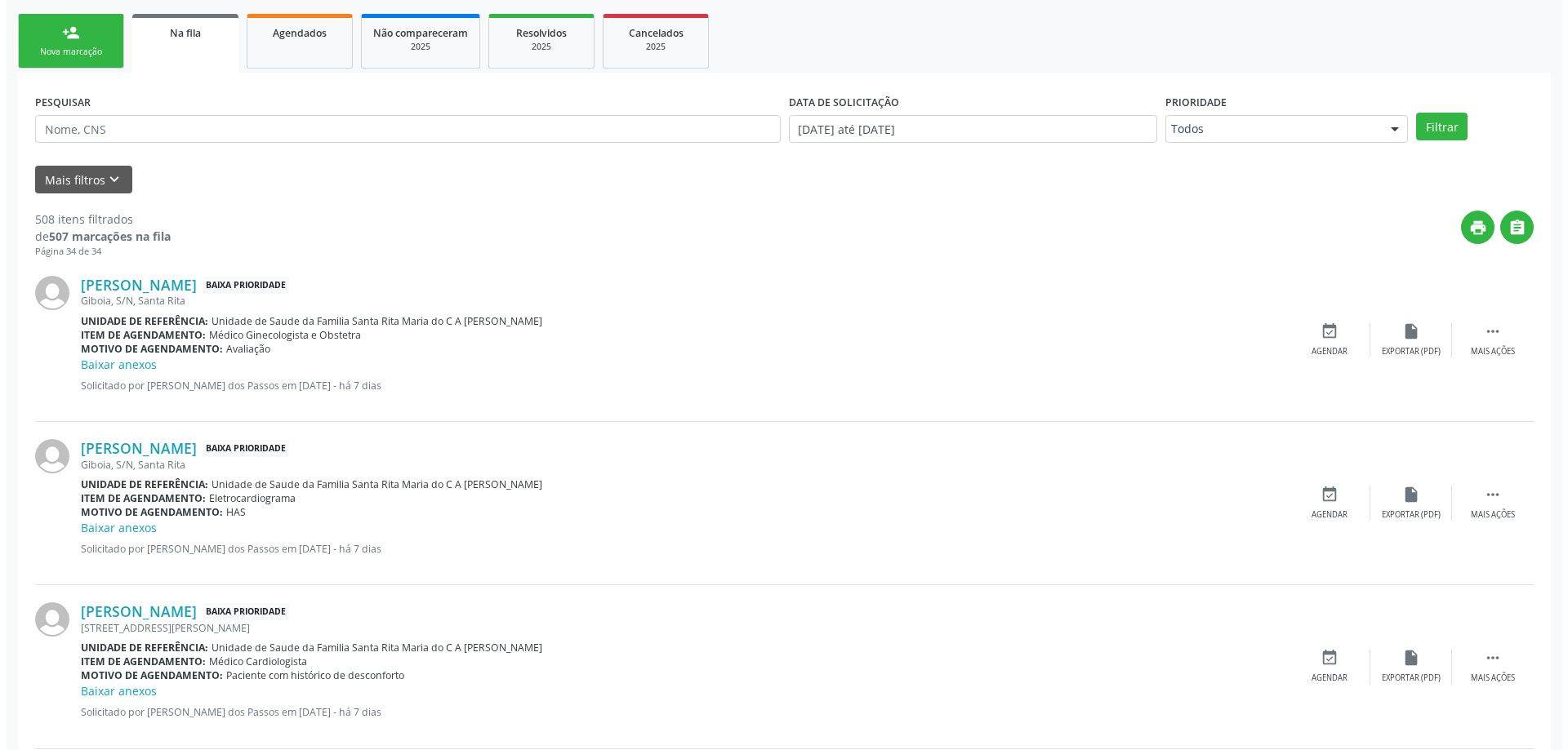
scroll to position [0, 0]
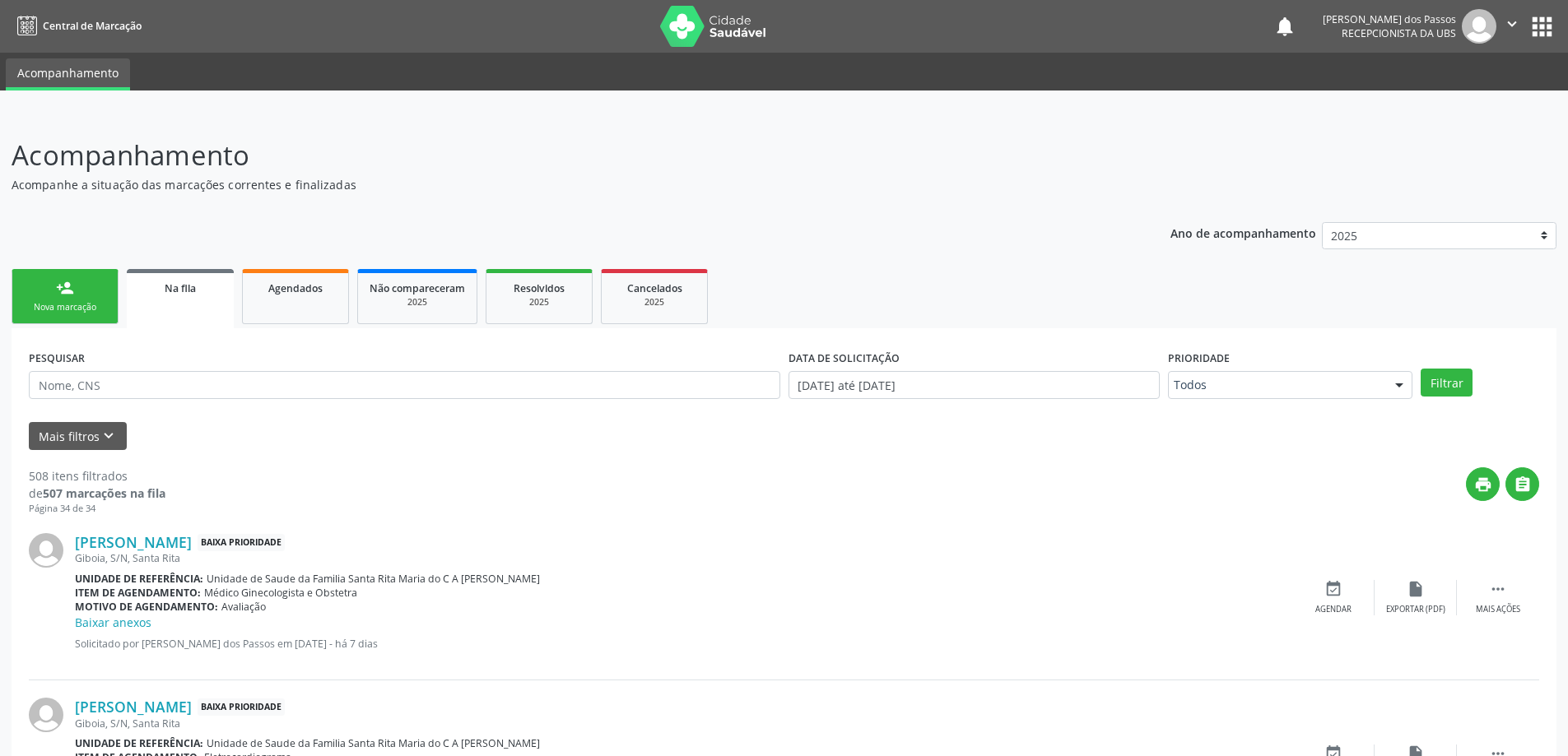
click at [73, 306] on div "Nova marcação" at bounding box center [65, 306] width 83 height 12
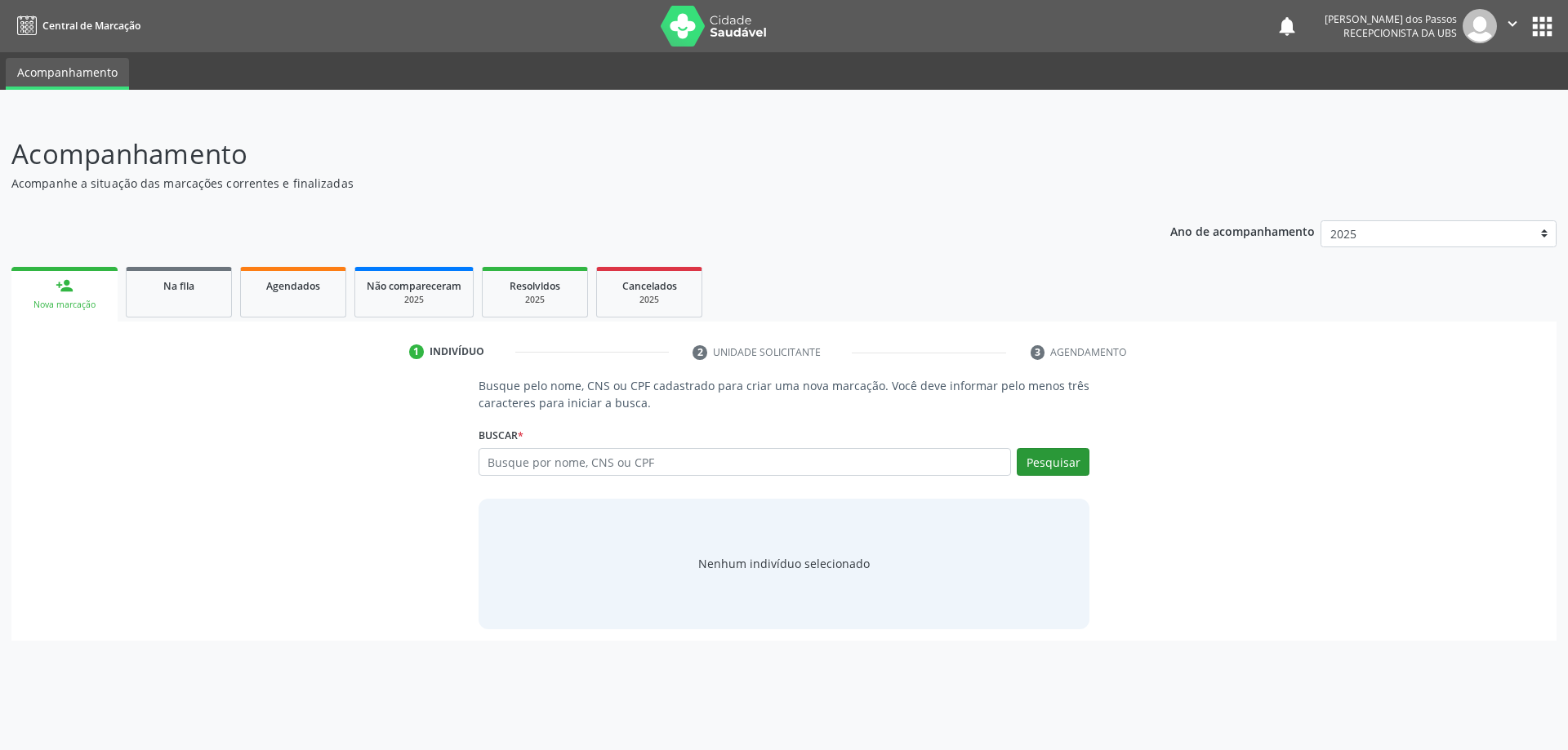
click at [11, 267] on link "person_add Nova marcação" at bounding box center [64, 294] width 106 height 54
